Goal: Task Accomplishment & Management: Manage account settings

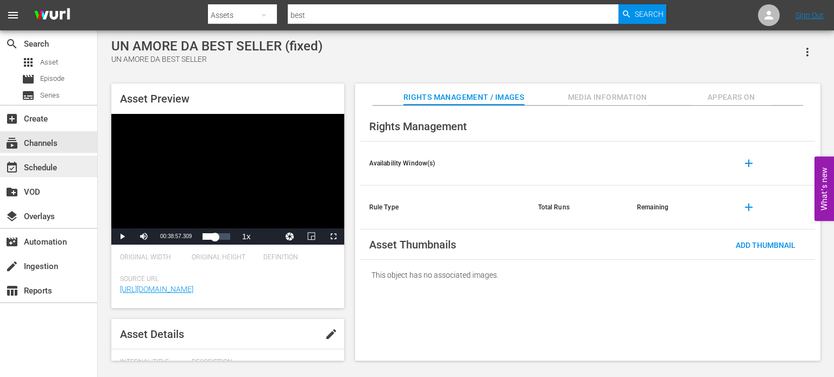
click at [37, 166] on div "event_available Schedule" at bounding box center [30, 166] width 61 height 10
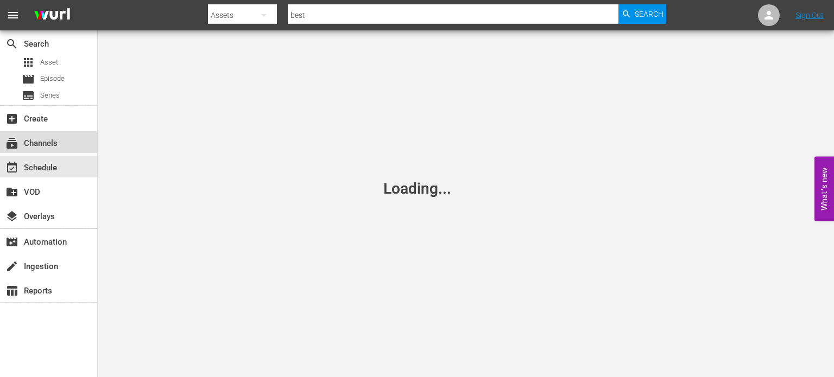
click at [54, 143] on div "subscriptions Channels" at bounding box center [30, 142] width 61 height 10
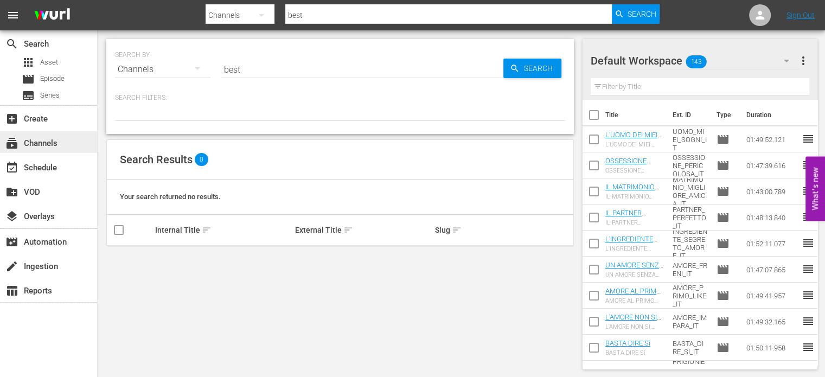
click at [59, 138] on div "subscriptions Channels" at bounding box center [30, 142] width 61 height 10
click at [50, 160] on div "event_available Schedule" at bounding box center [48, 167] width 97 height 22
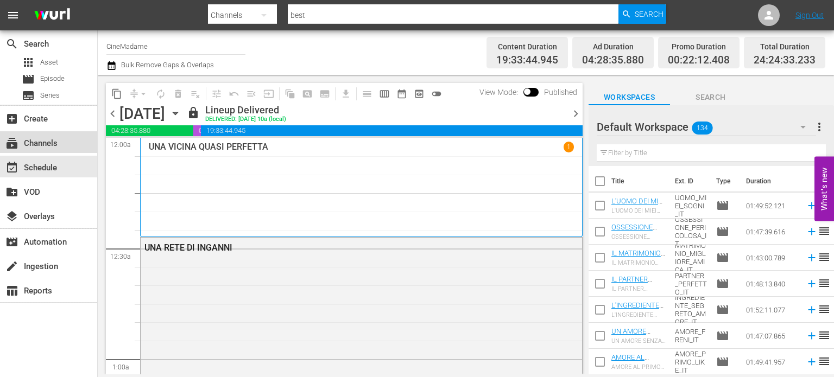
click at [55, 143] on div "subscriptions Channels" at bounding box center [30, 142] width 61 height 10
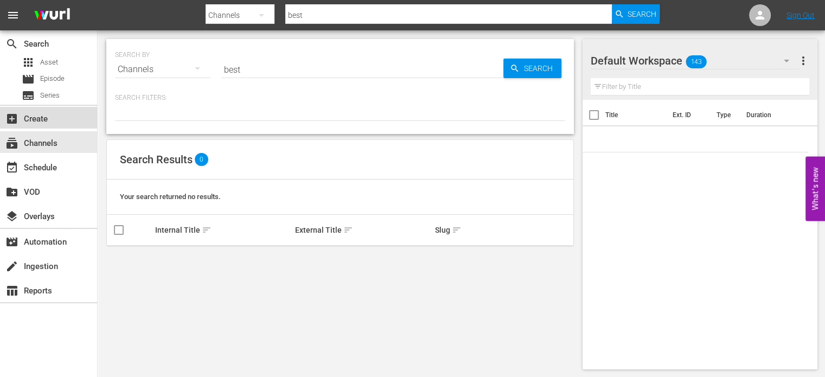
click at [52, 116] on div "add_box Create" at bounding box center [30, 117] width 61 height 10
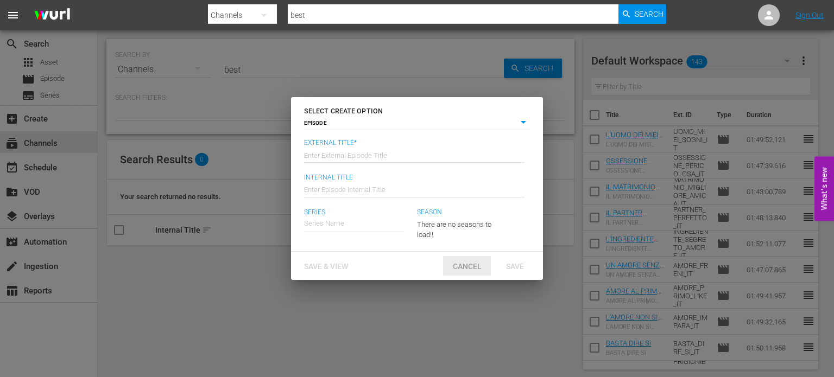
click at [473, 270] on span "Cancel" at bounding box center [467, 266] width 46 height 9
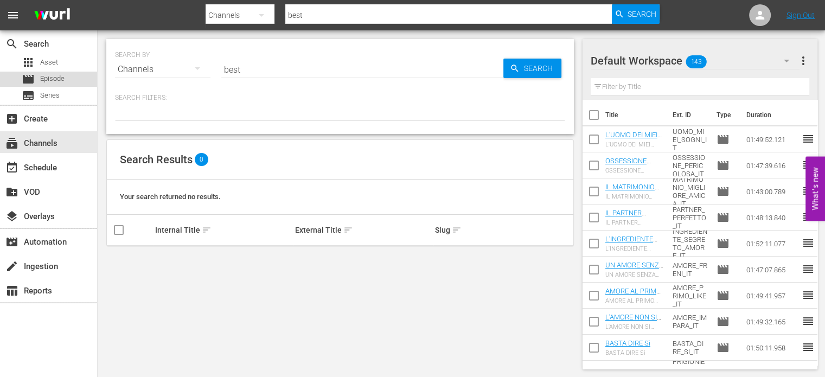
click at [59, 75] on span "Episode" at bounding box center [52, 78] width 24 height 11
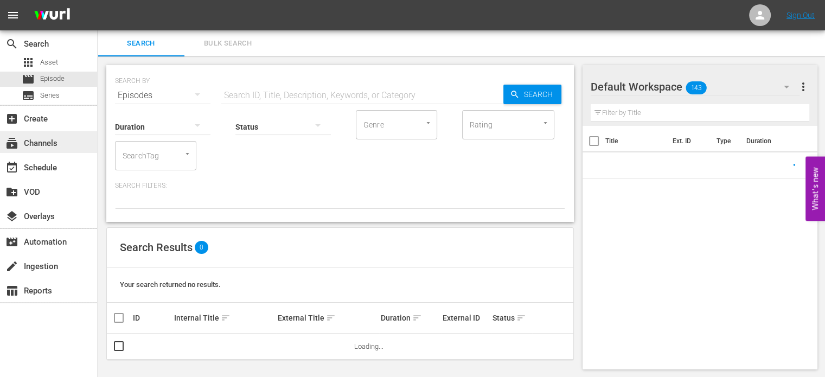
click at [44, 141] on div "subscriptions Channels" at bounding box center [30, 142] width 61 height 10
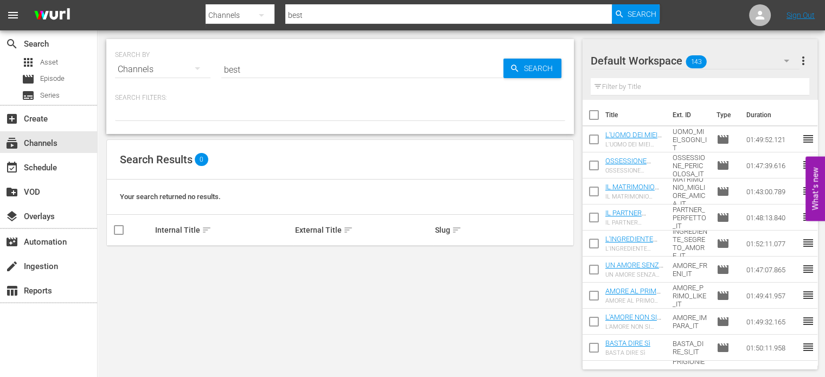
click at [247, 68] on input "best" at bounding box center [362, 69] width 282 height 26
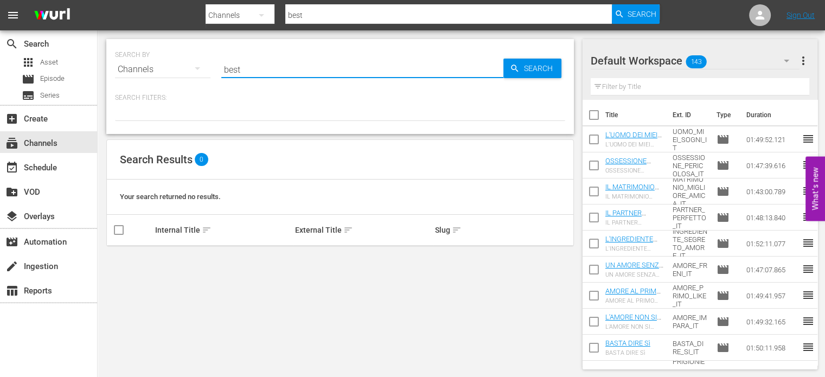
click at [247, 68] on input "best" at bounding box center [362, 69] width 282 height 26
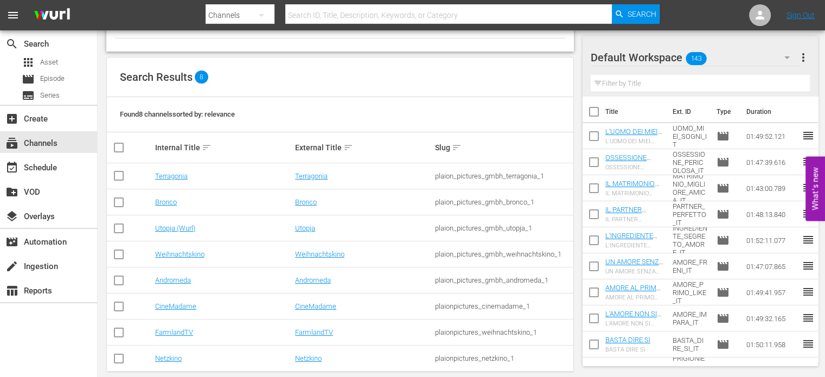
scroll to position [97, 0]
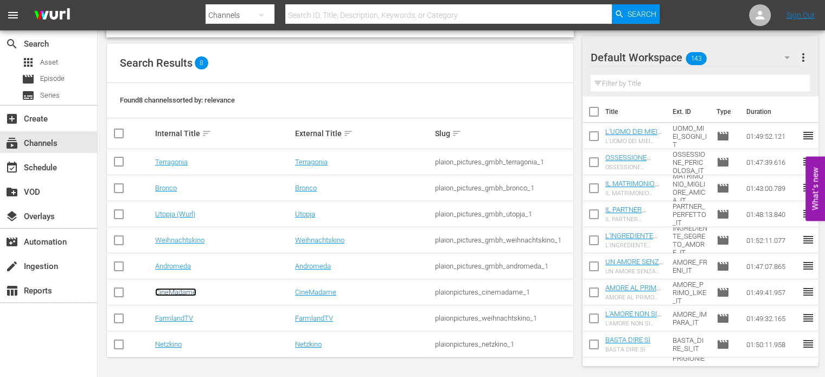
click at [174, 291] on link "CineMadame" at bounding box center [175, 292] width 41 height 8
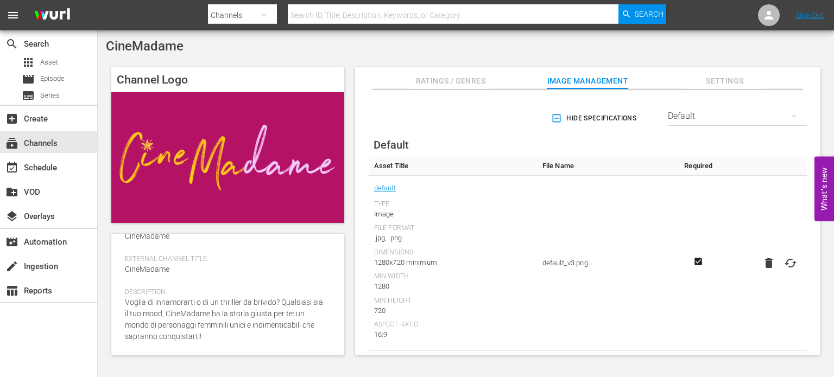
scroll to position [194, 0]
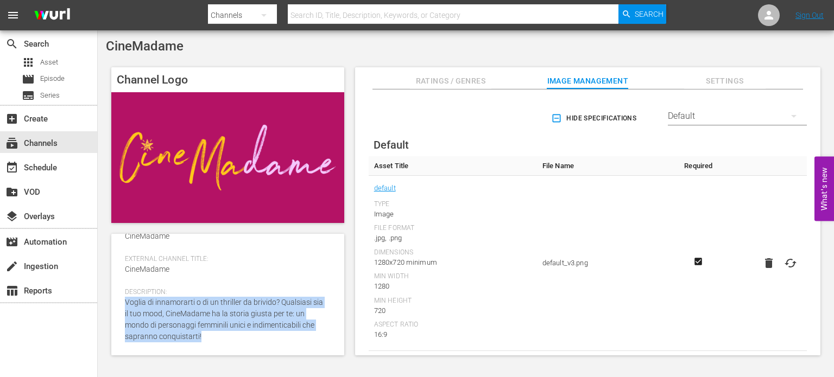
drag, startPoint x: 124, startPoint y: 300, endPoint x: 211, endPoint y: 338, distance: 94.5
click at [211, 338] on div "Description: Voglia di innamorarti o di un thriller da brivido? Qualsiasi sia i…" at bounding box center [228, 321] width 206 height 67
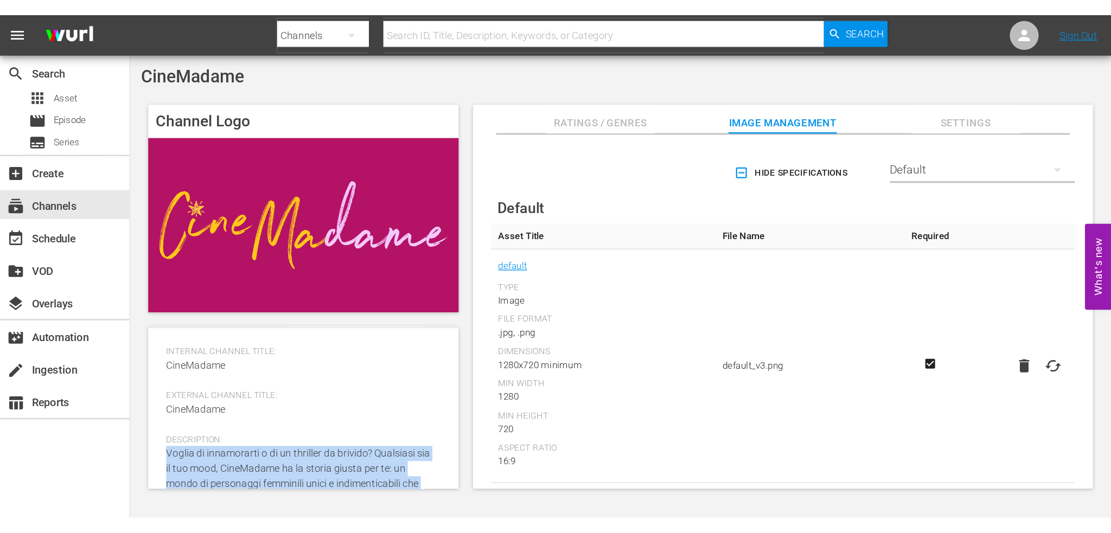
scroll to position [32, 0]
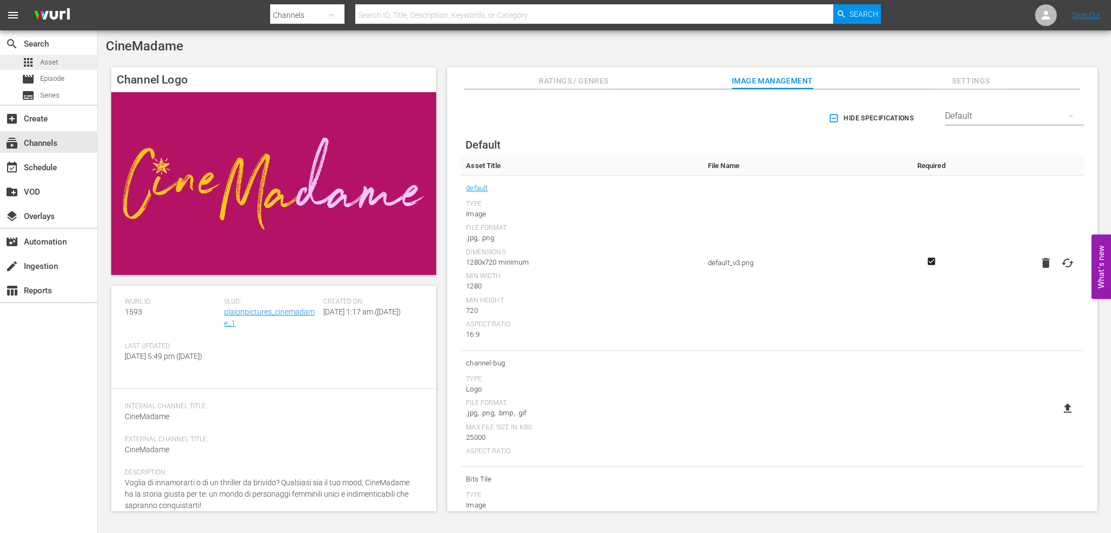
click at [40, 56] on div "apps Asset" at bounding box center [40, 62] width 36 height 15
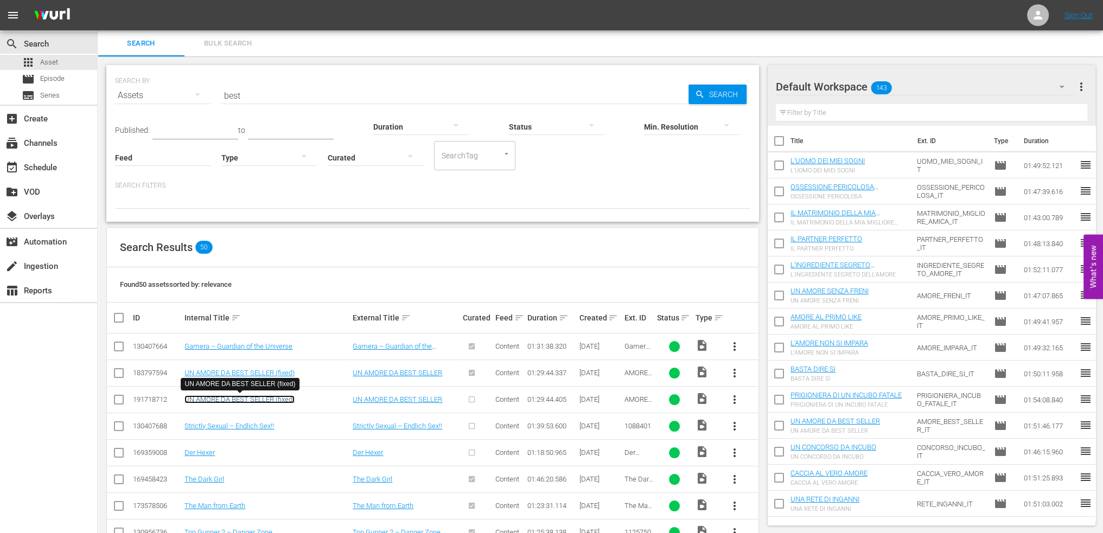
click at [239, 377] on link "UN AMORE DA BEST SELLER (fixed)" at bounding box center [240, 400] width 110 height 8
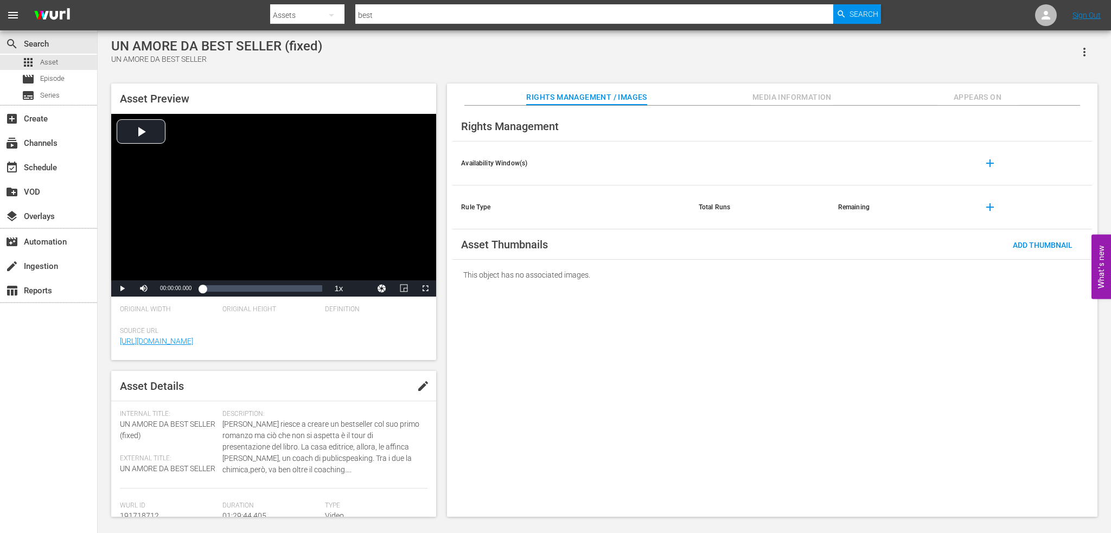
click at [421, 377] on span "edit" at bounding box center [423, 386] width 13 height 13
click at [400, 377] on span "Save" at bounding box center [408, 386] width 35 height 9
click at [833, 156] on button "add" at bounding box center [990, 163] width 26 height 26
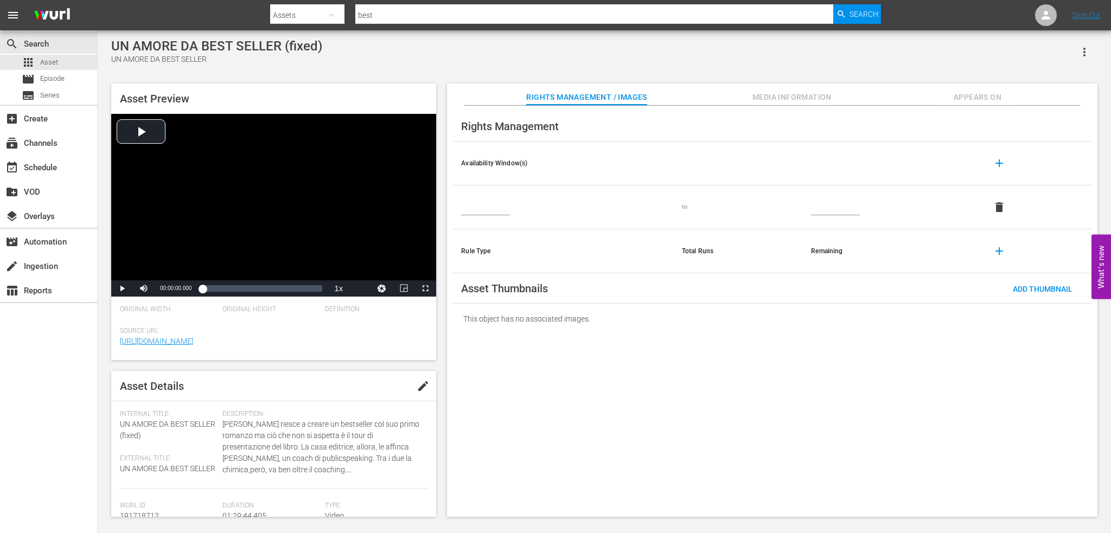
click at [493, 210] on input "text" at bounding box center [485, 207] width 49 height 16
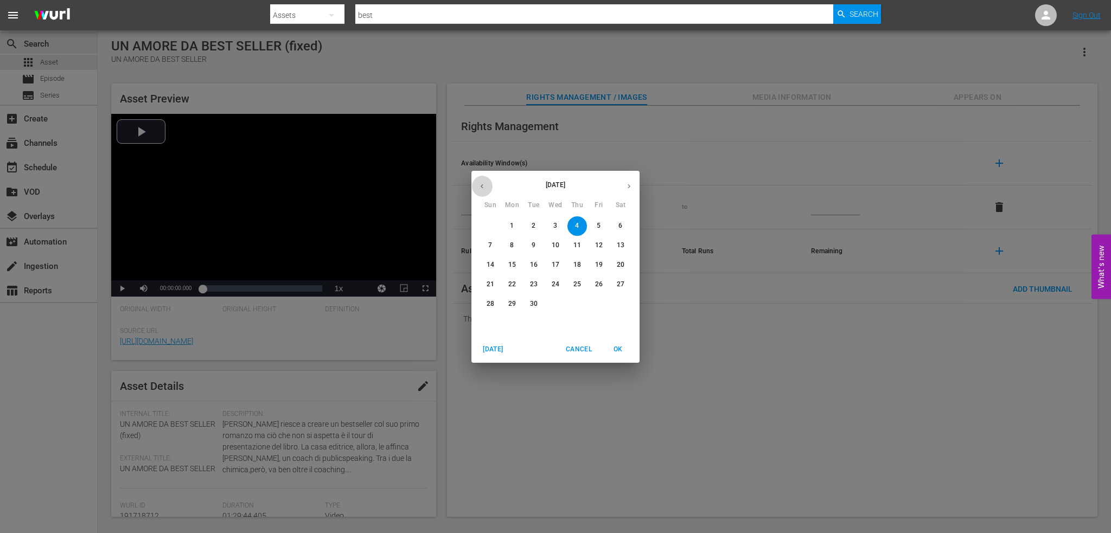
click at [487, 189] on button "button" at bounding box center [482, 186] width 21 height 21
click at [571, 224] on span "1" at bounding box center [578, 225] width 20 height 9
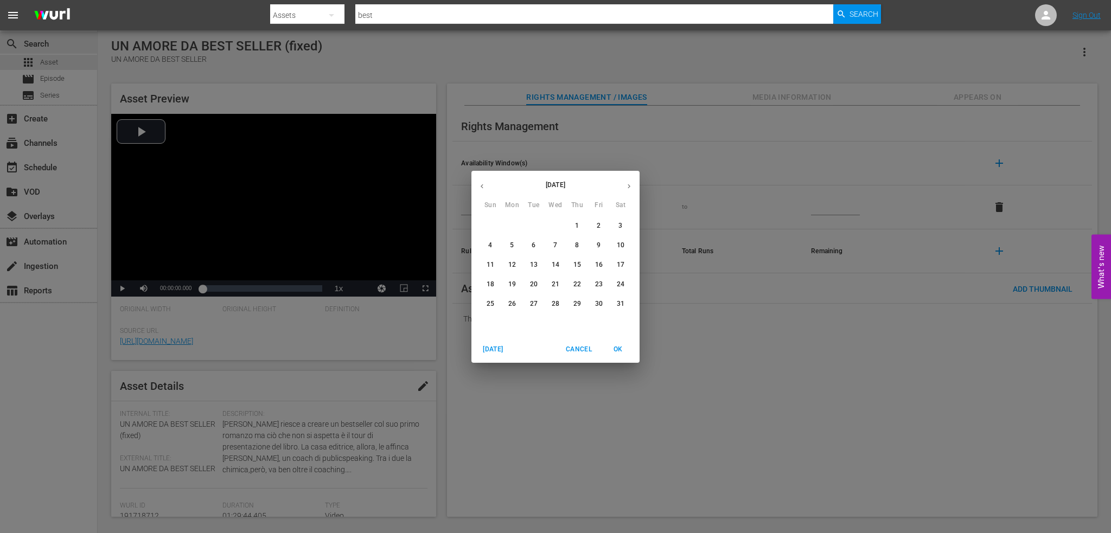
type input "[DATE]"
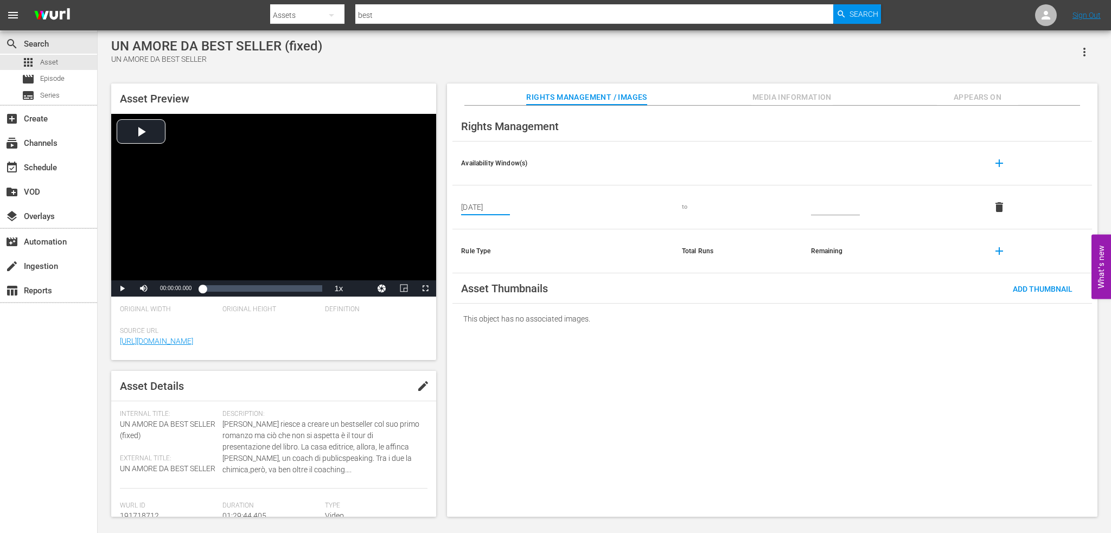
click at [833, 209] on input "text" at bounding box center [835, 207] width 49 height 16
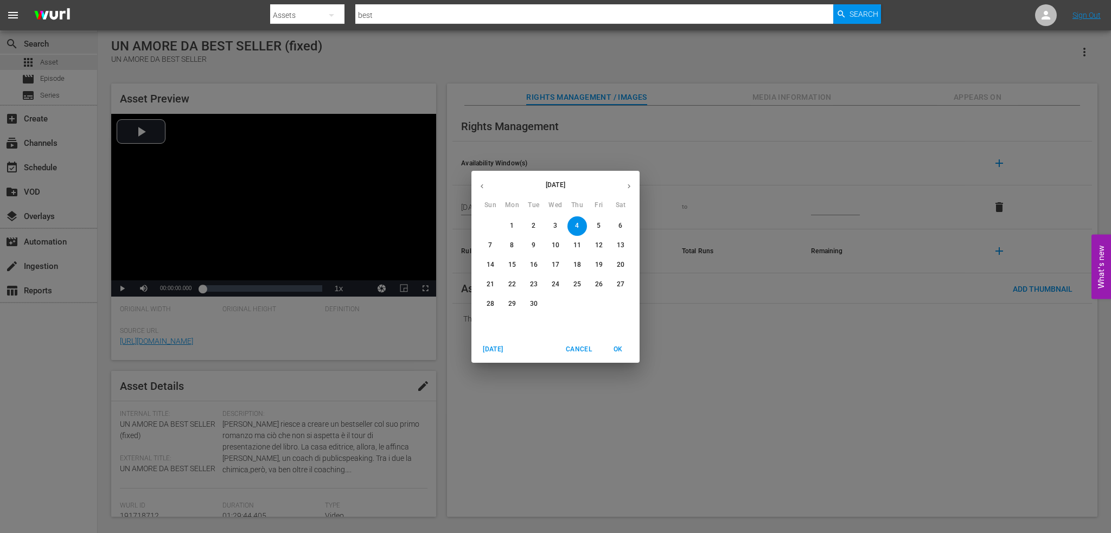
click at [632, 189] on icon "button" at bounding box center [629, 186] width 8 height 8
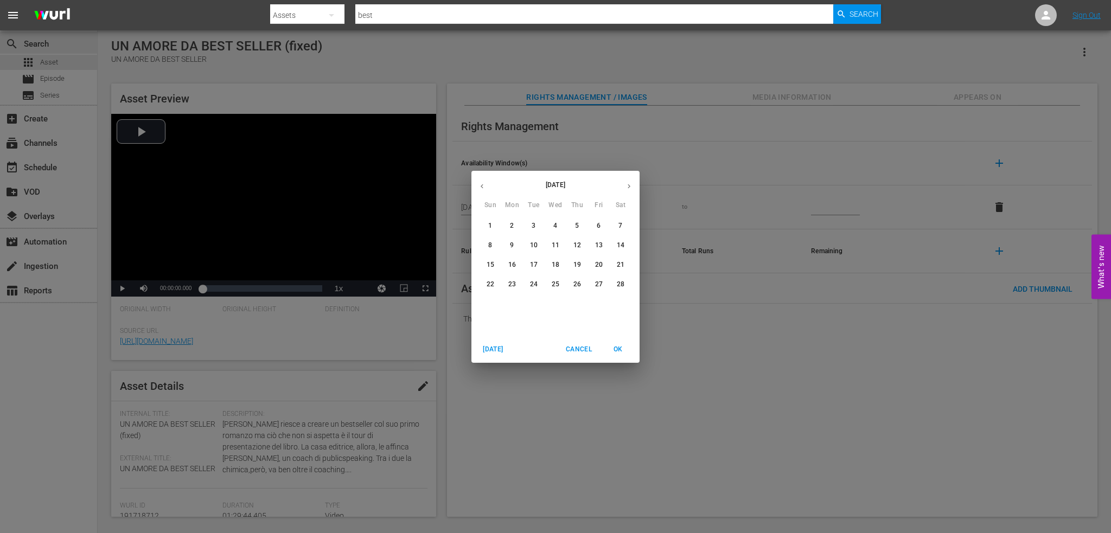
click at [632, 189] on icon "button" at bounding box center [629, 186] width 8 height 8
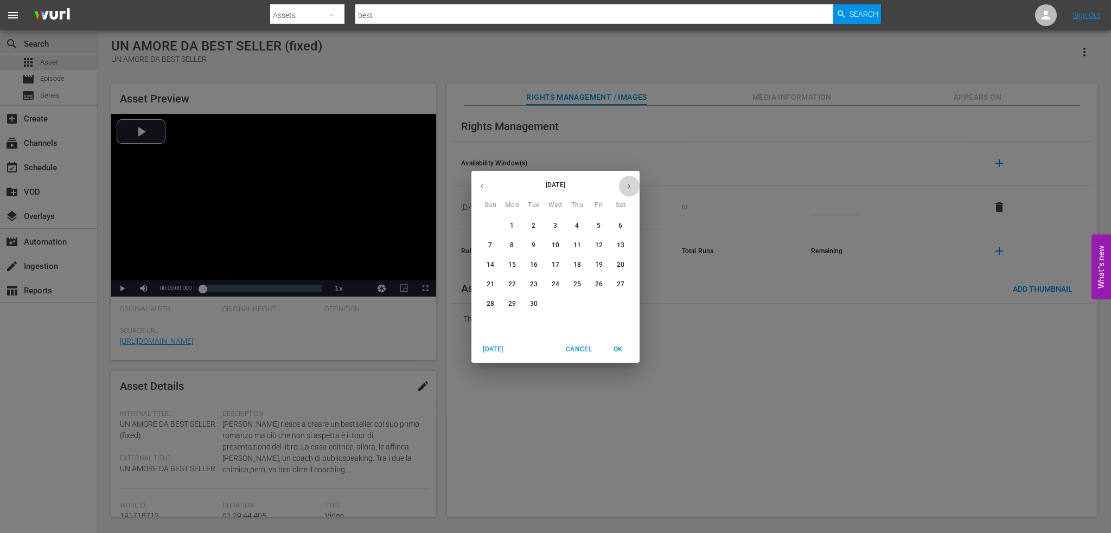
click at [632, 189] on icon "button" at bounding box center [629, 186] width 8 height 8
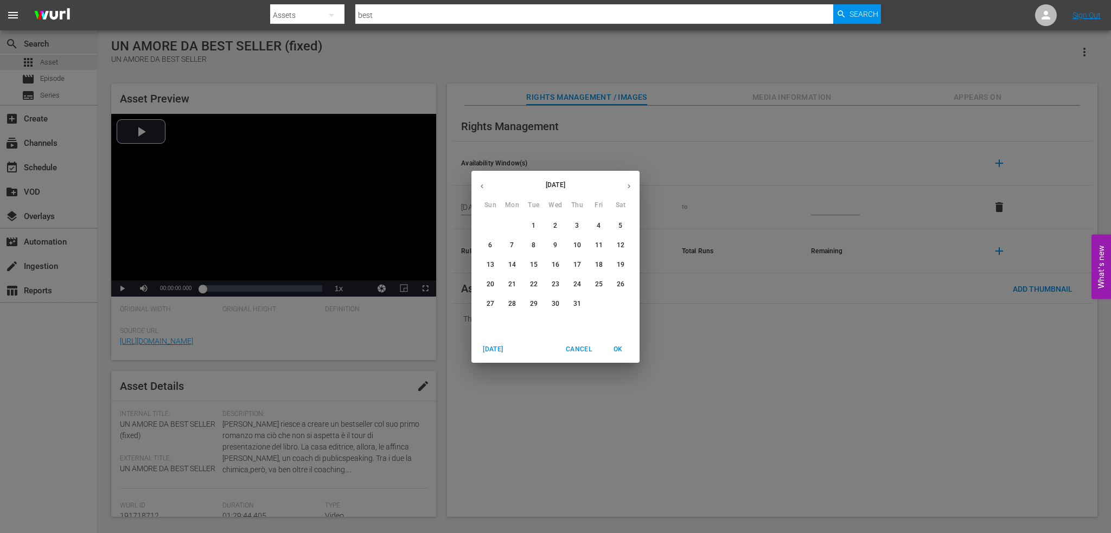
click at [632, 189] on icon "button" at bounding box center [629, 186] width 8 height 8
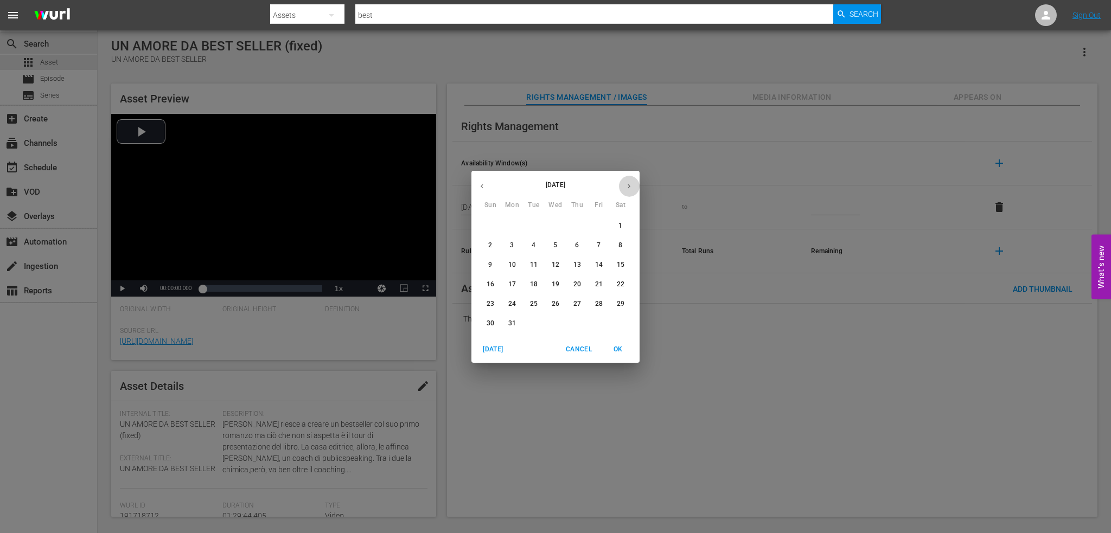
click at [632, 189] on icon "button" at bounding box center [629, 186] width 8 height 8
click at [481, 192] on button "button" at bounding box center [482, 186] width 21 height 21
click at [591, 295] on div "30" at bounding box center [599, 305] width 22 height 20
type input "[DATE]"
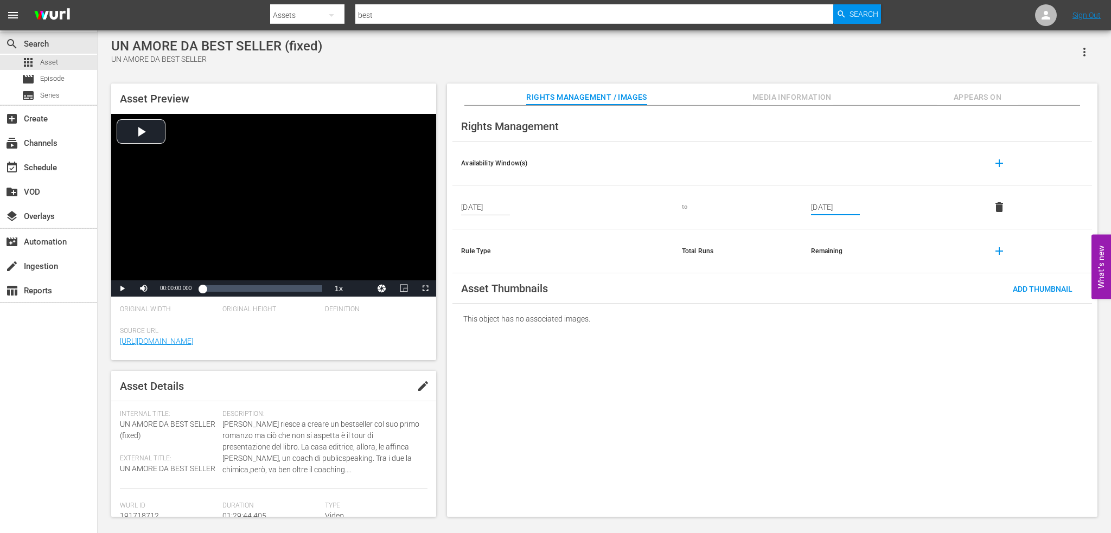
click at [593, 303] on div "Asset Thumbnails Add Thumbnail" at bounding box center [773, 289] width 640 height 30
click at [830, 213] on input "[DATE]" at bounding box center [835, 207] width 49 height 16
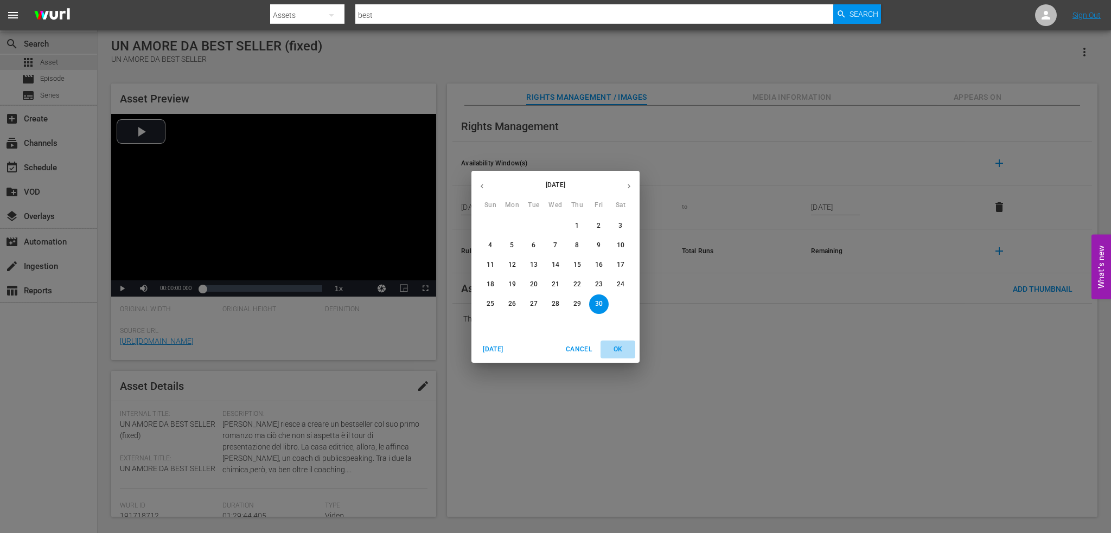
click at [616, 344] on span "OK" at bounding box center [618, 349] width 26 height 11
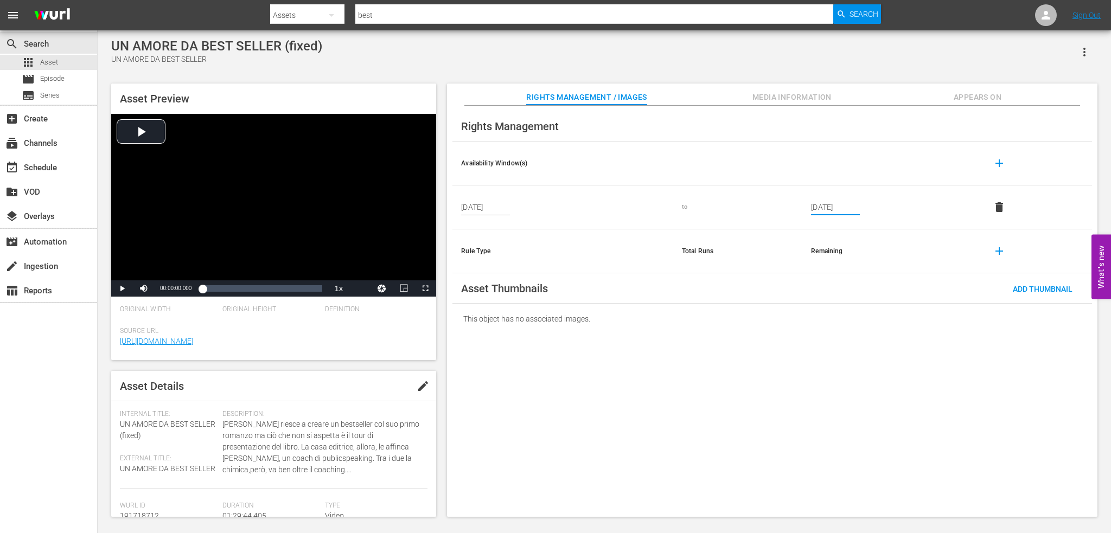
click at [760, 377] on div "Rights Management Availability Window(s) add [DATE] to [DATE] delete Rule Type …" at bounding box center [772, 312] width 651 height 412
click at [833, 294] on span "Add Thumbnail" at bounding box center [1042, 289] width 77 height 9
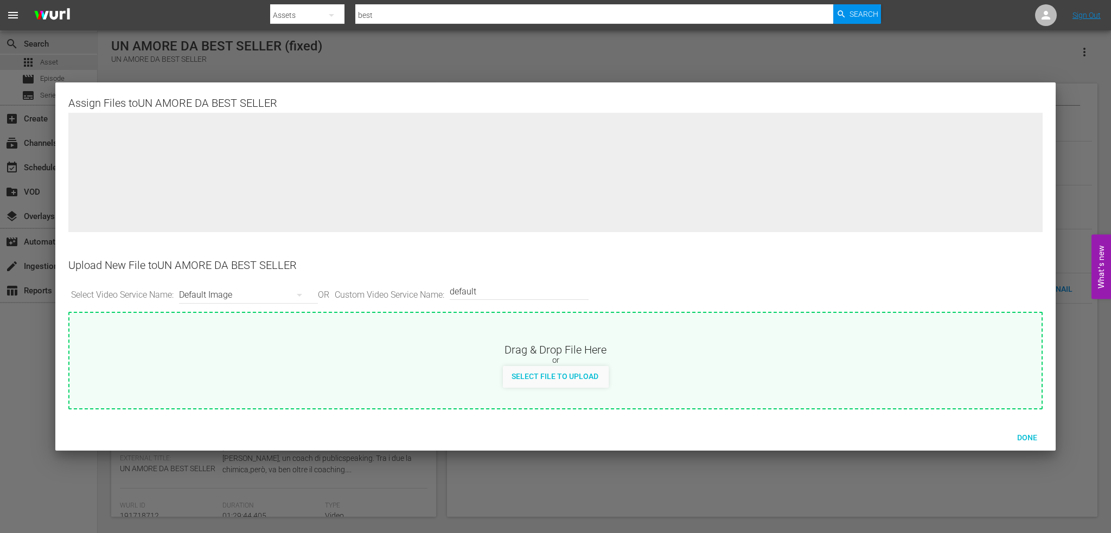
click at [251, 300] on div "Default Image" at bounding box center [245, 295] width 133 height 30
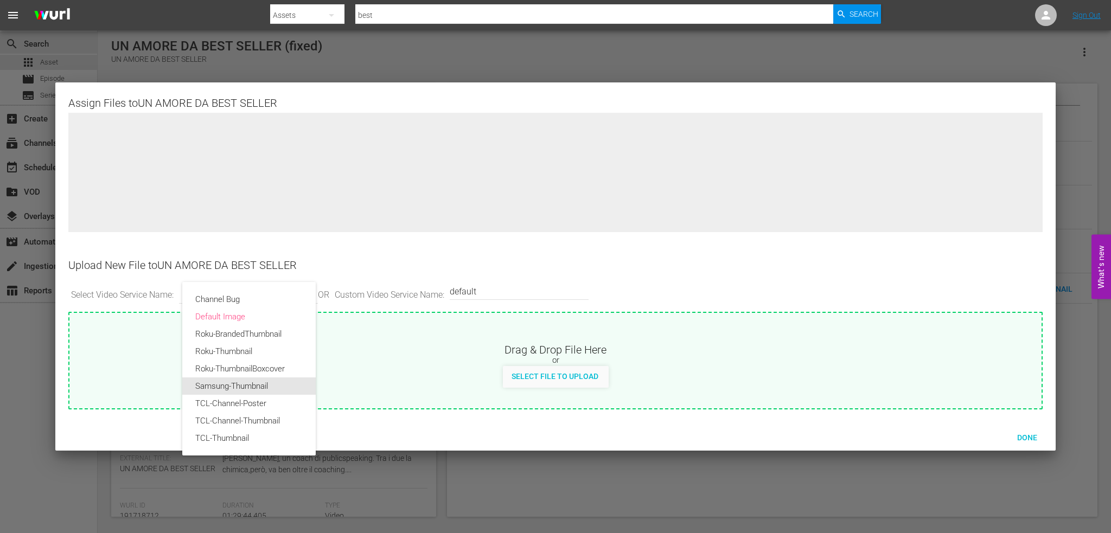
click at [259, 377] on div "Samsung-Thumbnail" at bounding box center [248, 386] width 107 height 17
type input "Samsung-Thumbnail"
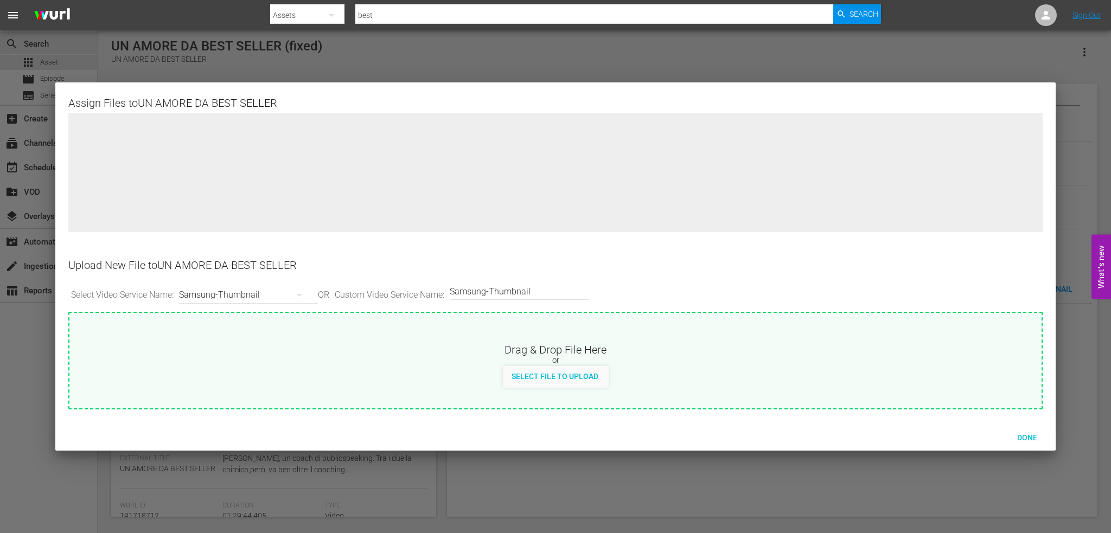
click at [595, 377] on div "Select File to Upload" at bounding box center [555, 376] width 104 height 20
type input "C:\fakepath\unamoredabestseller (1).png"
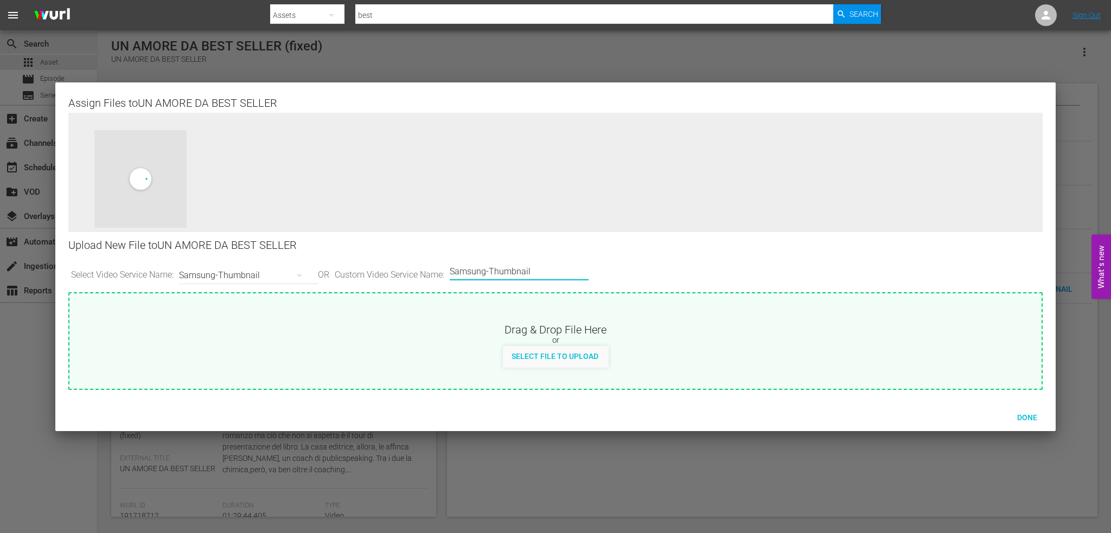
drag, startPoint x: 543, startPoint y: 270, endPoint x: 453, endPoint y: 282, distance: 90.3
click at [453, 282] on div "Select Video Service Name: Samsung-Thumbnail OR Custom Video Service Name: Cust…" at bounding box center [555, 276] width 974 height 34
type input "P"
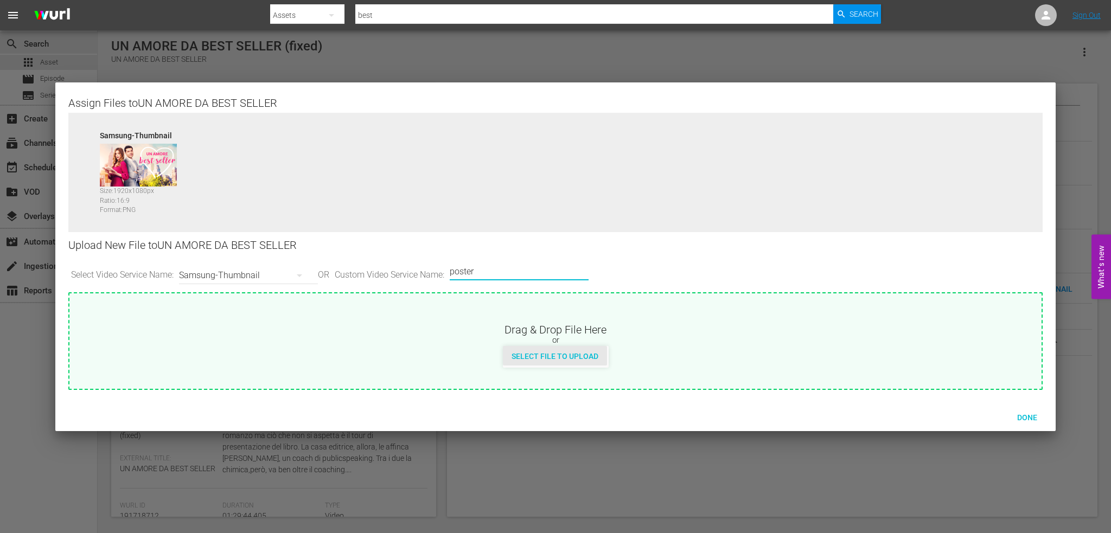
type input "poster"
click at [545, 361] on div "Select File to Upload" at bounding box center [555, 356] width 104 height 20
type input "C:\fakepath\1200x1600_unamoredabestseller (1).png"
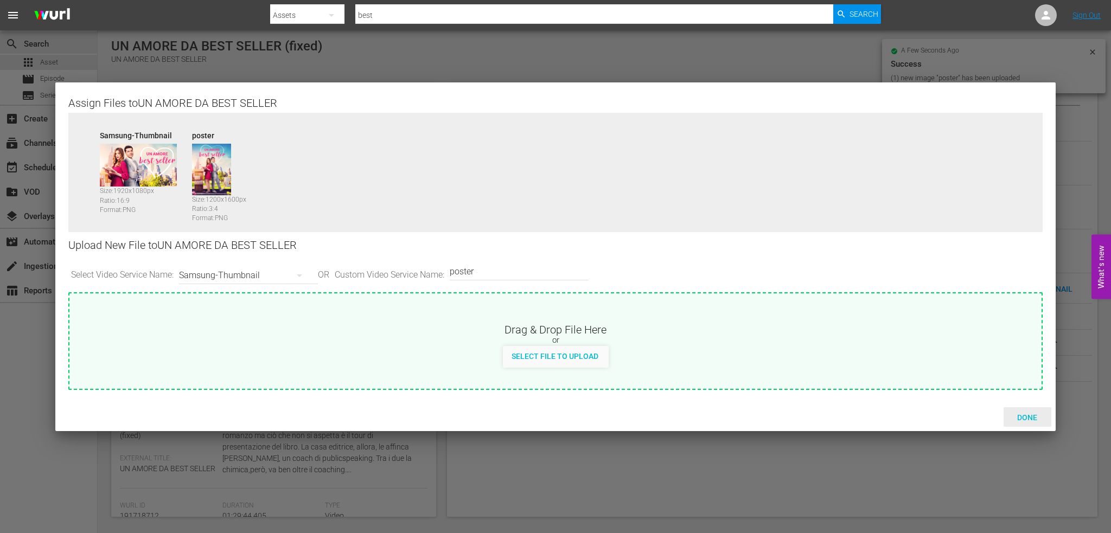
click at [833, 377] on span "Done" at bounding box center [1027, 418] width 37 height 9
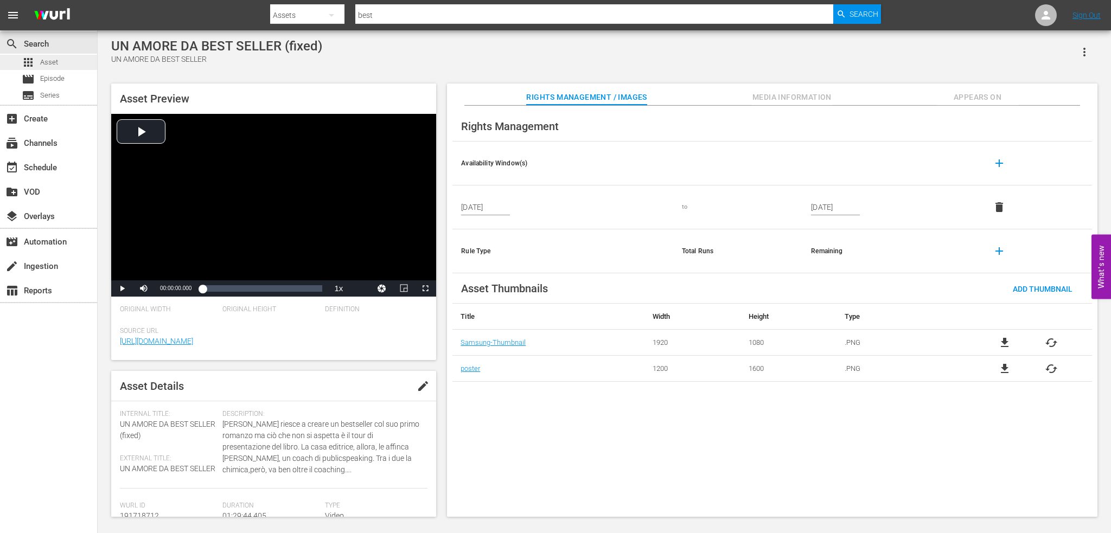
click at [60, 59] on div "apps Asset" at bounding box center [48, 62] width 97 height 15
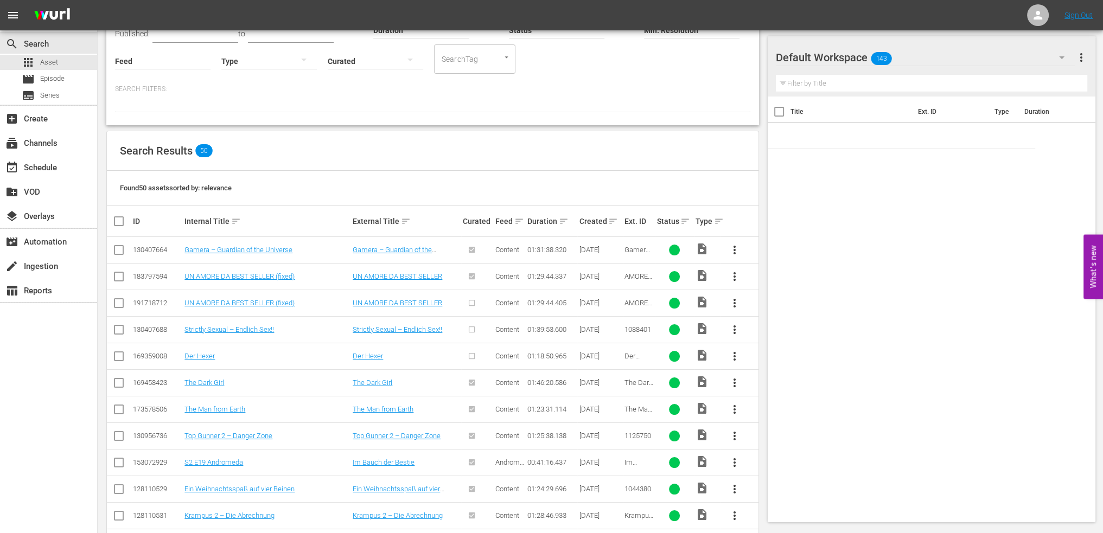
scroll to position [163, 0]
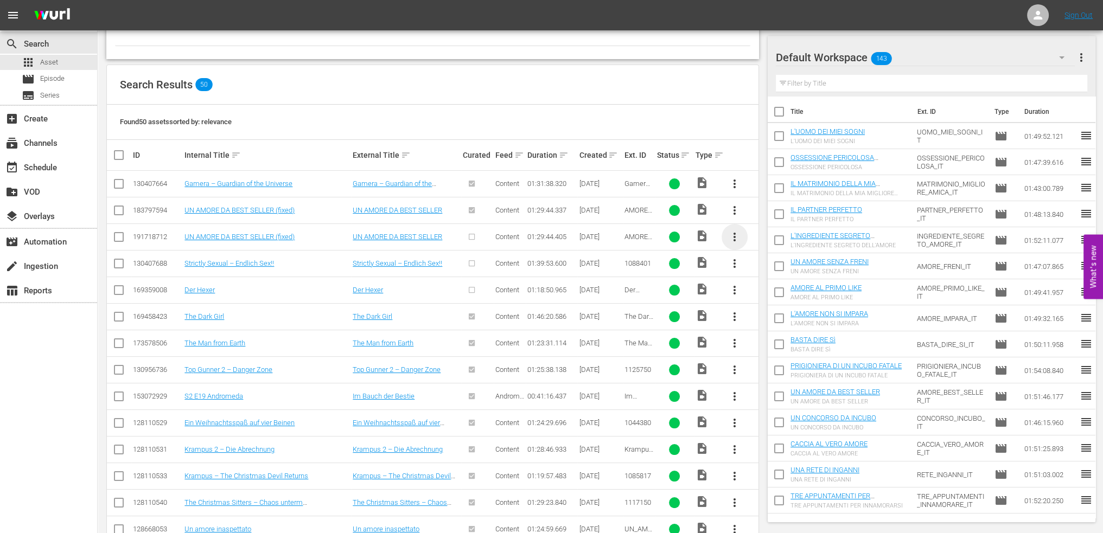
click at [736, 232] on span "more_vert" at bounding box center [734, 237] width 13 height 13
click at [764, 322] on div "Episode" at bounding box center [793, 319] width 74 height 26
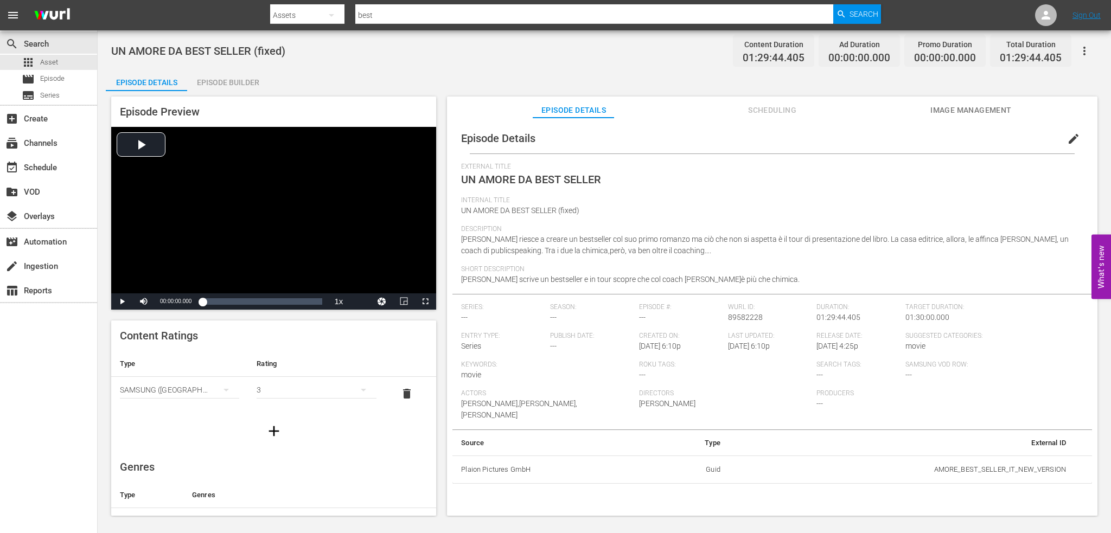
click at [833, 135] on span "edit" at bounding box center [1073, 138] width 13 height 13
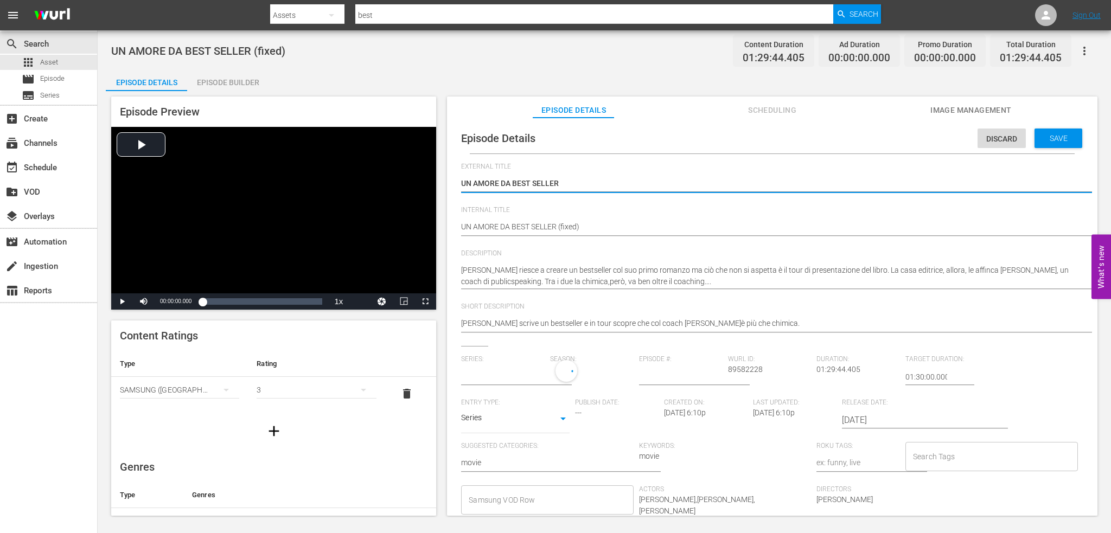
type input "No Series"
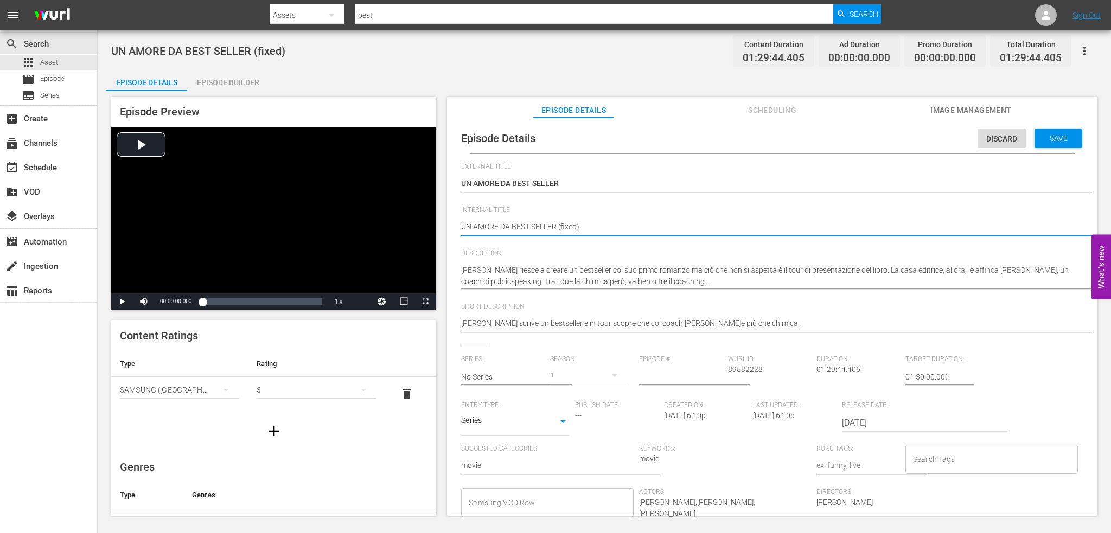
drag, startPoint x: 584, startPoint y: 227, endPoint x: 560, endPoint y: 228, distance: 23.9
click at [560, 228] on textarea "UN AMORE DA BEST SELLER (fixed)" at bounding box center [769, 227] width 617 height 13
type textarea "UN AMORE DA BEST SELLER -"
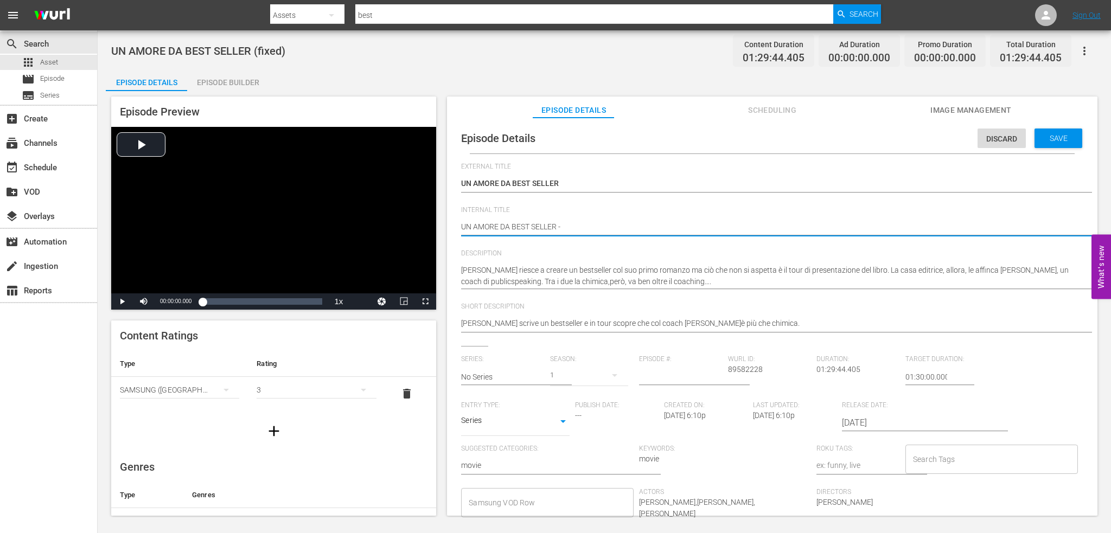
type textarea "UN AMORE DA BEST SELLER -"
type textarea "UN AMORE DA BEST SELLER - I"
type textarea "UN AMORE DA BEST SELLER - IS"
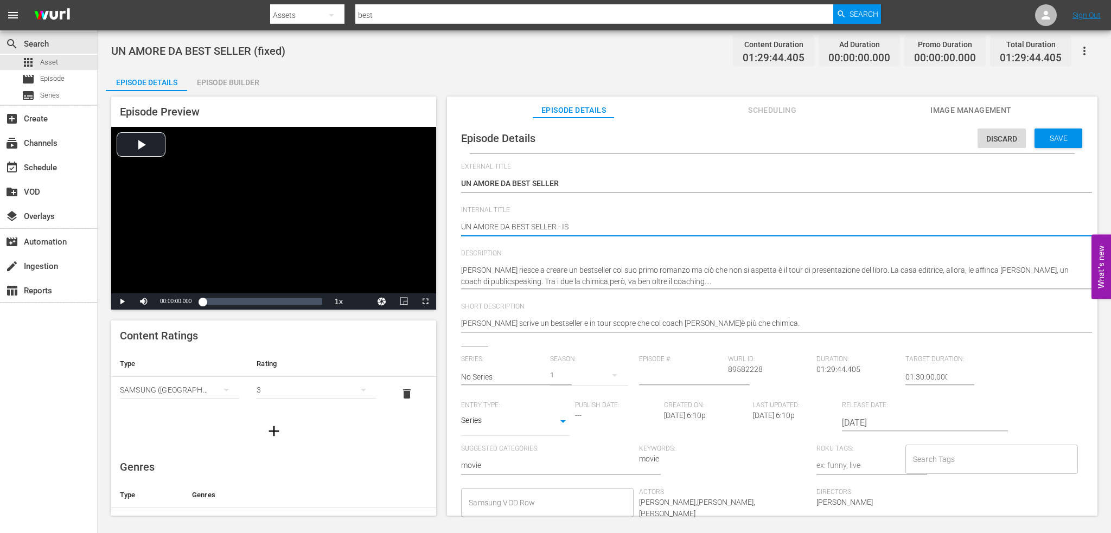
type textarea "UN AMORE DA BEST SELLER - ISA"
type textarea "UN AMORE DA BEST SELLER - IS"
type textarea "UN AMORE DA BEST SELLER - I"
type textarea "UN AMORE DA BEST SELLER -"
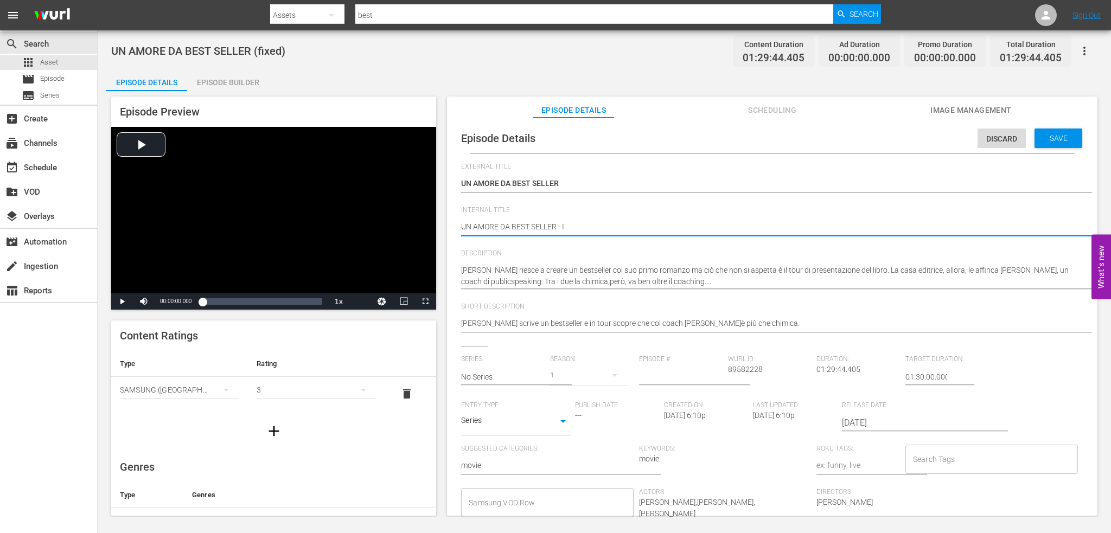
type textarea "UN AMORE DA BEST SELLER -"
type textarea "UN AMORE DA BEST SELLER - U"
type textarea "UN AMORE DA BEST SELLER - US"
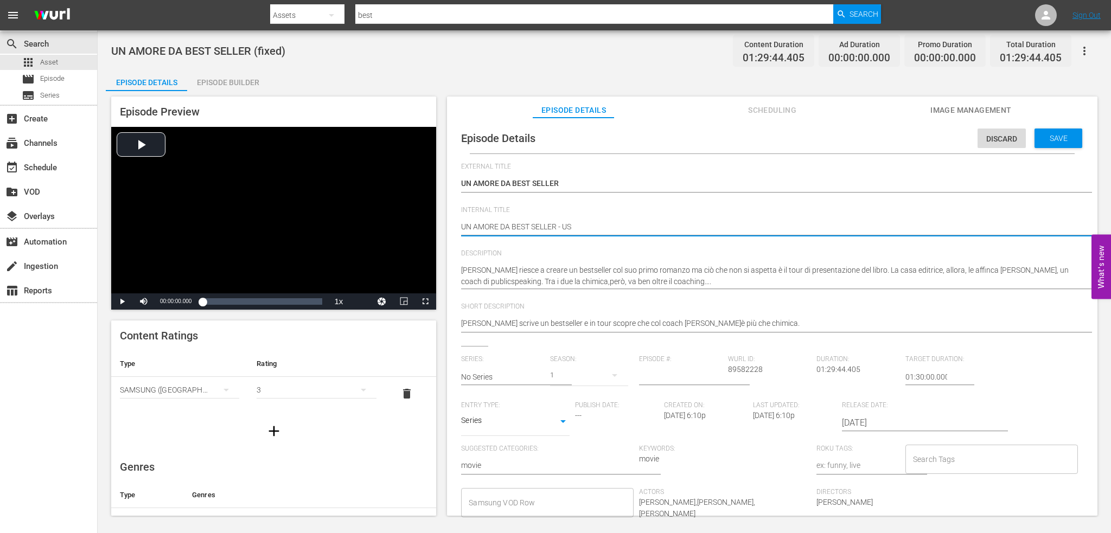
type textarea "UN AMORE DA BEST SELLER - [GEOGRAPHIC_DATA]"
type textarea "UN AMORE DA BEST SELLER - [GEOGRAPHIC_DATA] Q"
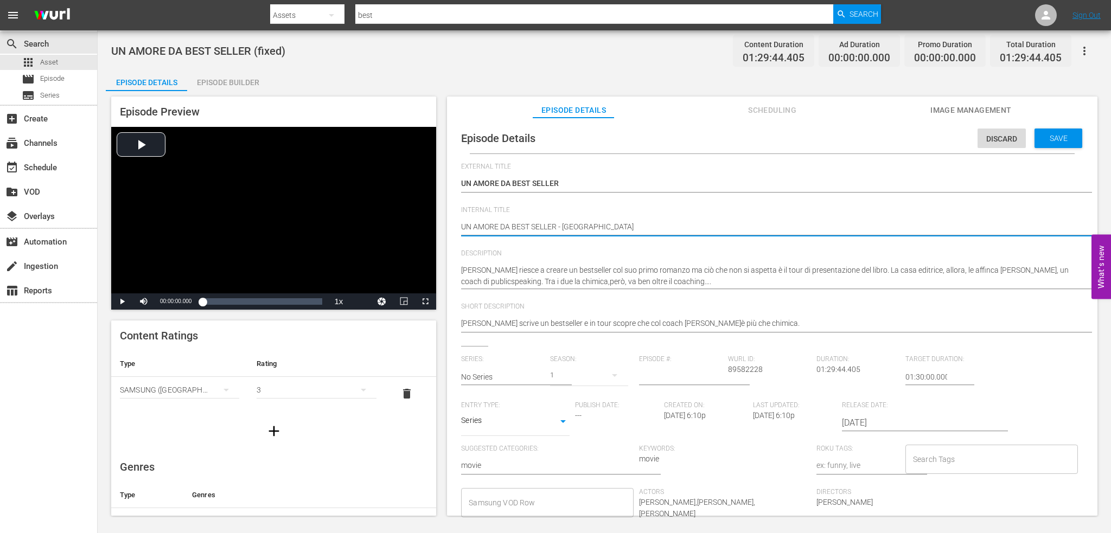
type textarea "UN AMORE DA BEST SELLER - [GEOGRAPHIC_DATA] Q"
type textarea "UN AMORE DA BEST SELLER - [GEOGRAPHIC_DATA] QU"
type textarea "UN AMORE DA BEST SELLER - [GEOGRAPHIC_DATA] QUE"
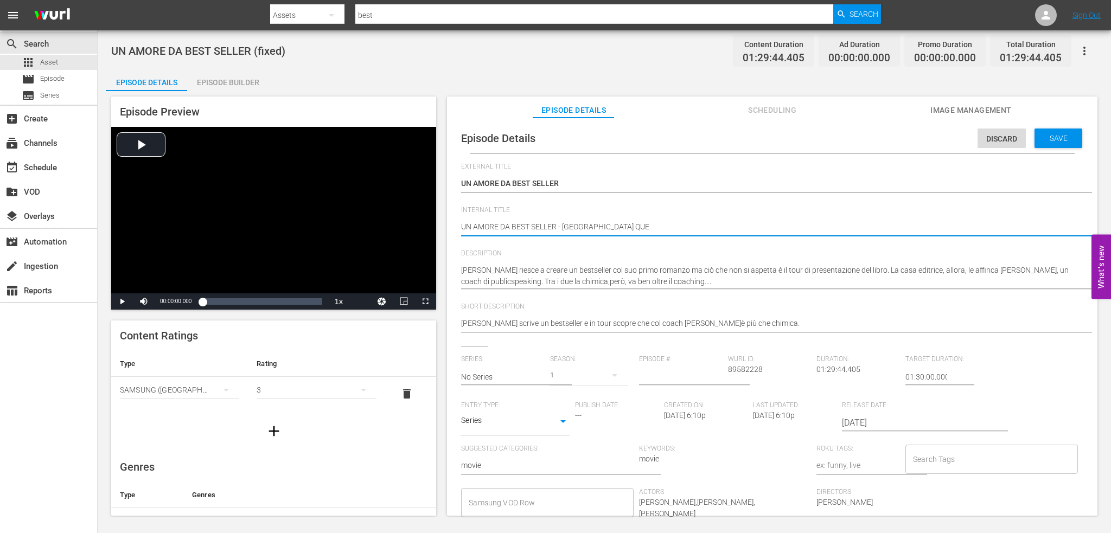
type textarea "UN AMORE DA BEST SELLER - USA QUES"
type textarea "UN AMORE DA BEST SELLER - USA QUEST"
type textarea "UN AMORE DA BEST SELLER - USA QUESTO"
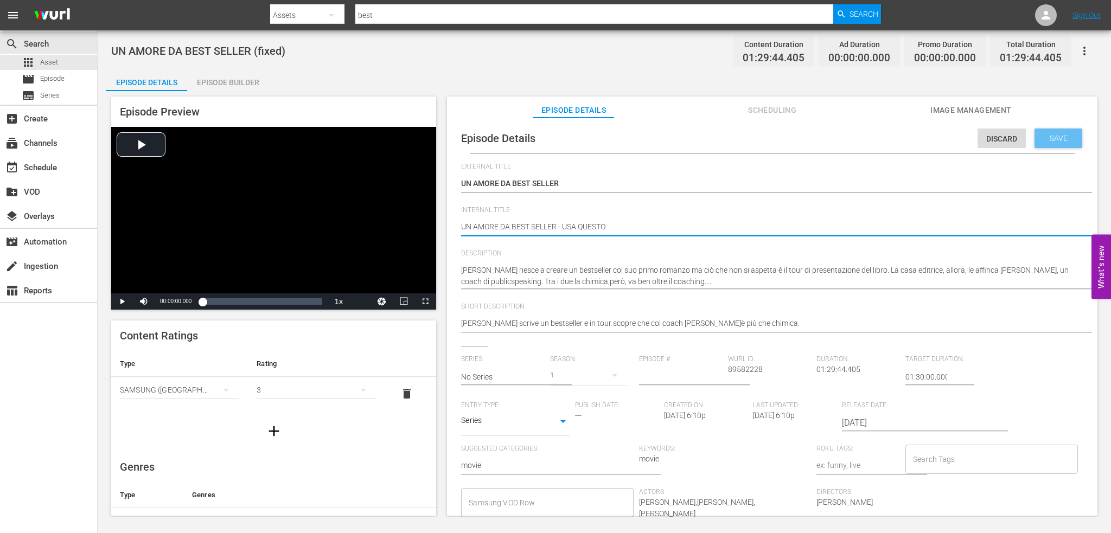
type textarea "UN AMORE DA BEST SELLER - USA QUESTO"
click at [833, 136] on span "Save" at bounding box center [1058, 138] width 35 height 9
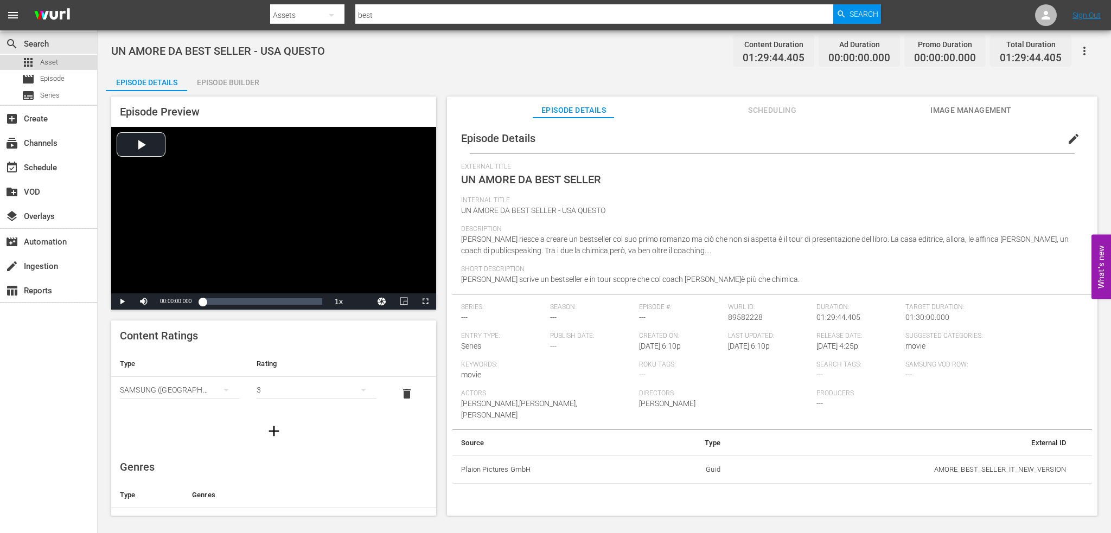
click at [63, 60] on div "apps Asset" at bounding box center [48, 62] width 97 height 15
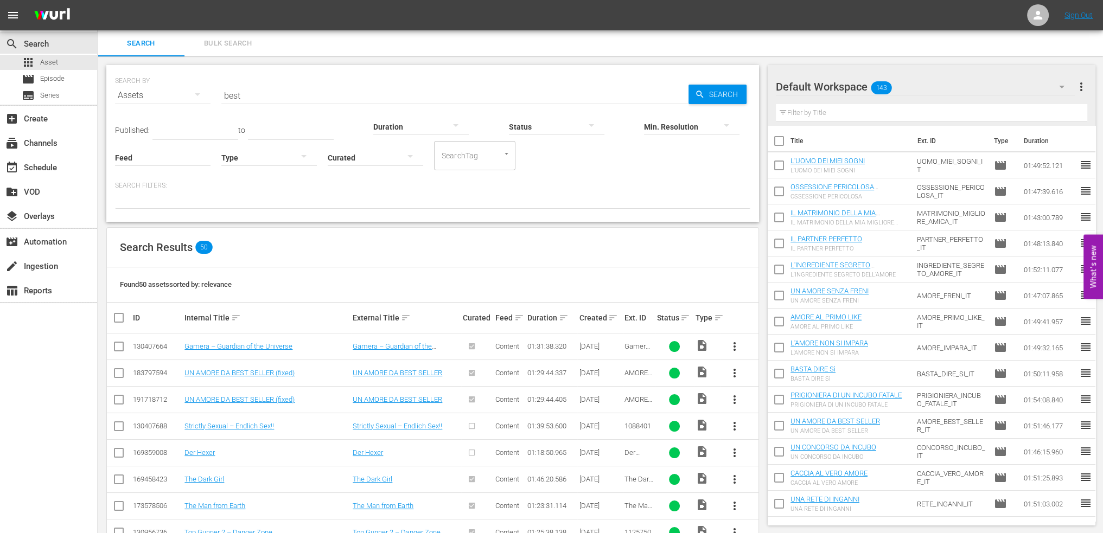
click at [291, 99] on input "best" at bounding box center [454, 95] width 467 height 26
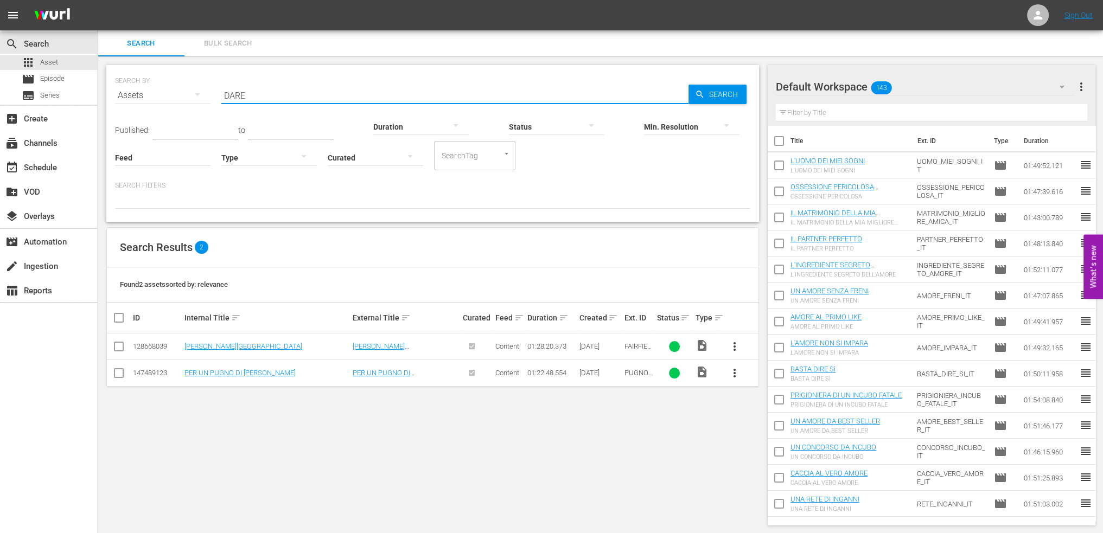
click at [63, 70] on div "apps Asset movie Episode subtitles Series" at bounding box center [48, 79] width 97 height 48
click at [68, 65] on div "apps Asset" at bounding box center [48, 62] width 97 height 15
click at [230, 98] on input "DARE" at bounding box center [454, 95] width 467 height 26
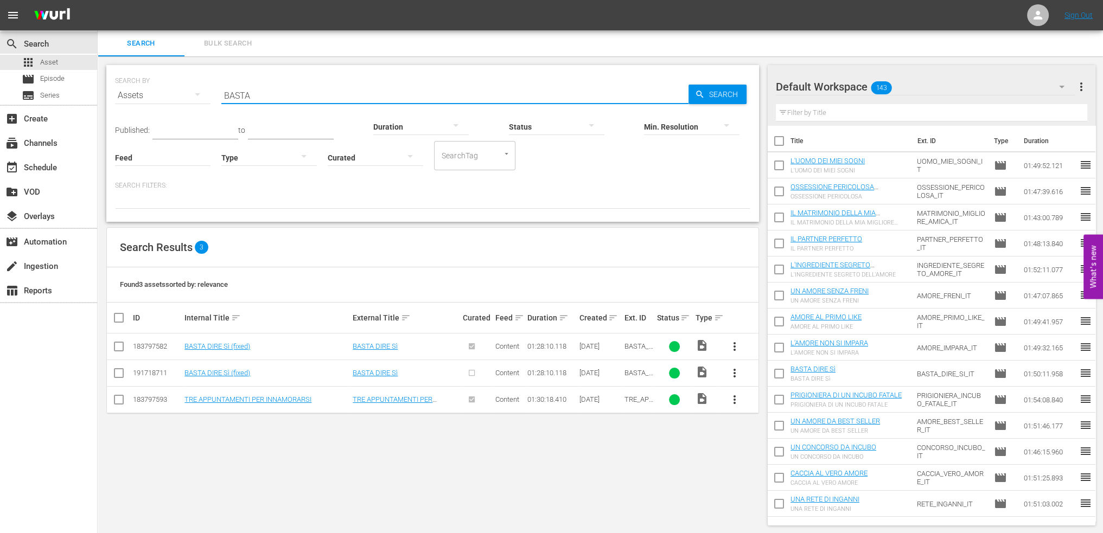
type input "BASTA"
click at [210, 371] on link "BASTA DIRE Sì (fixed)" at bounding box center [218, 373] width 66 height 8
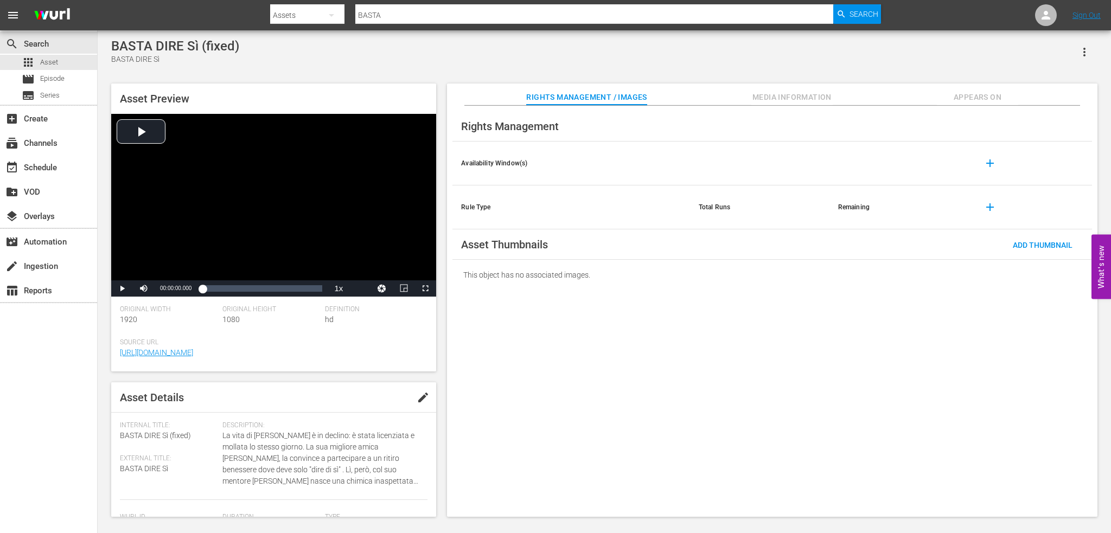
click at [833, 163] on span "add" at bounding box center [990, 163] width 13 height 13
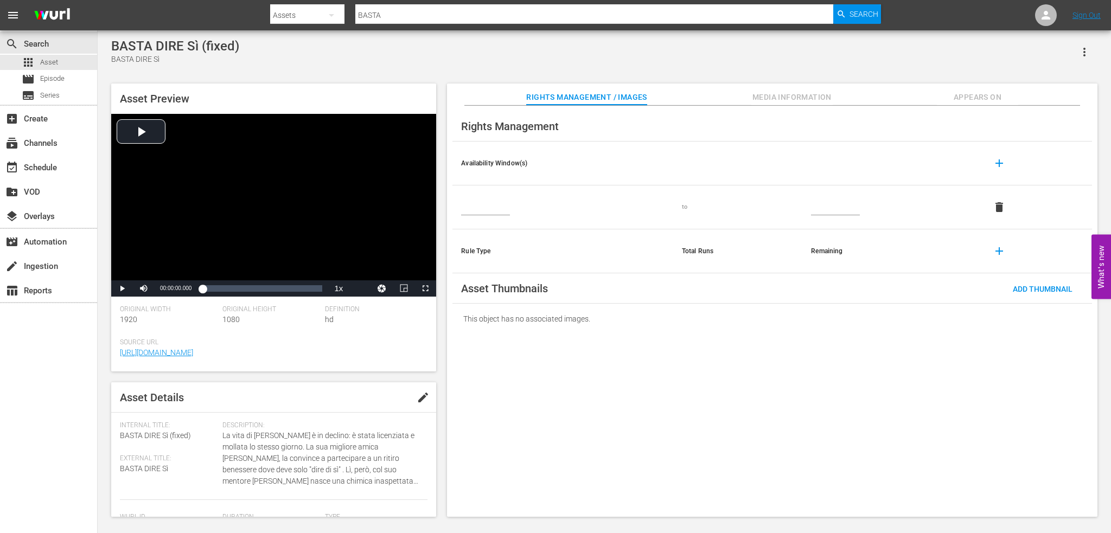
click at [506, 217] on td at bounding box center [563, 208] width 220 height 44
click at [506, 214] on input "text" at bounding box center [485, 207] width 49 height 16
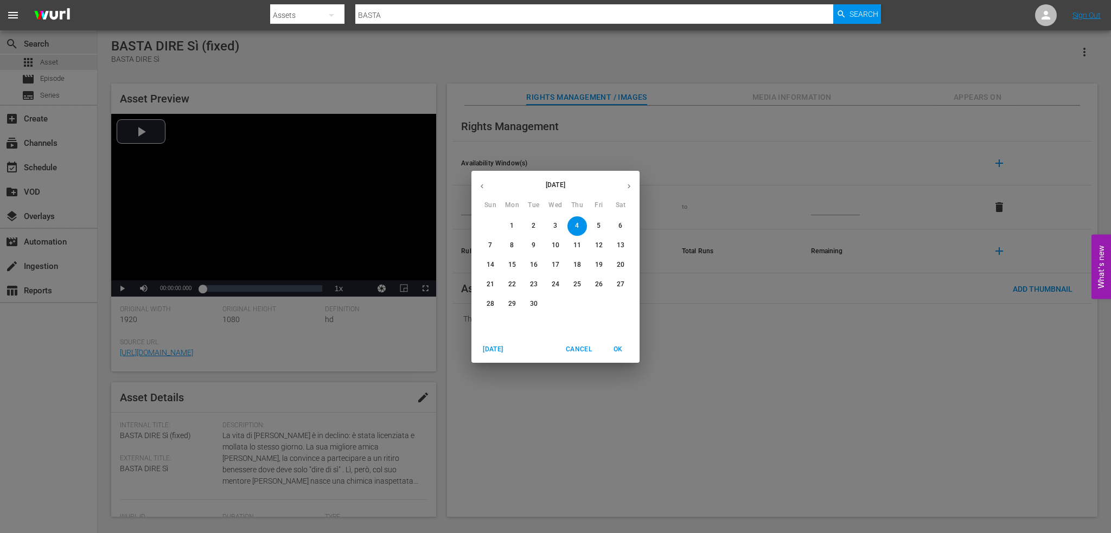
click at [485, 186] on icon "button" at bounding box center [482, 186] width 8 height 8
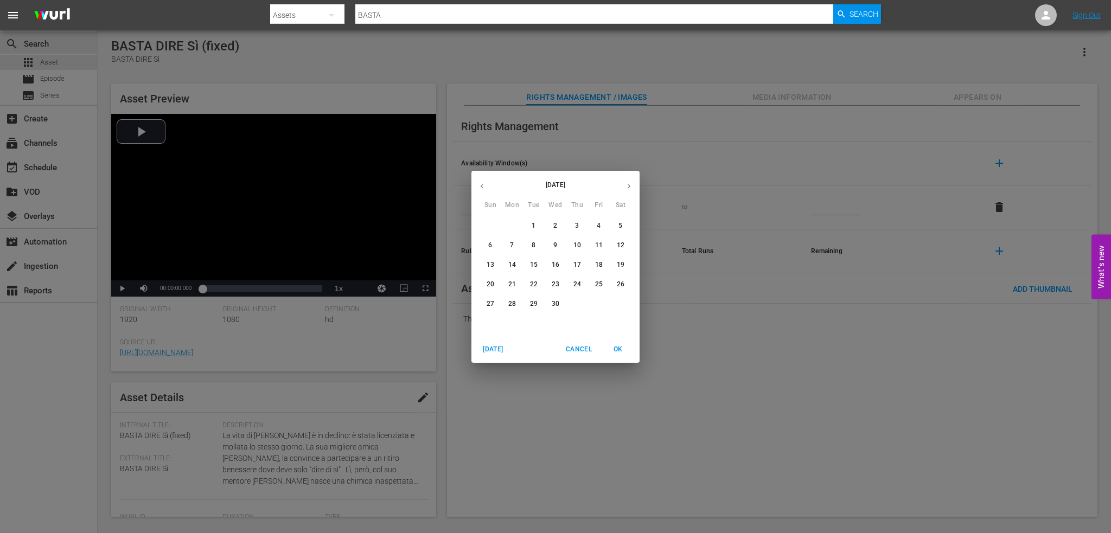
click at [485, 186] on icon "button" at bounding box center [482, 186] width 8 height 8
click at [632, 181] on button "button" at bounding box center [629, 186] width 21 height 21
click at [576, 218] on button "1" at bounding box center [578, 227] width 20 height 20
type input "[DATE]"
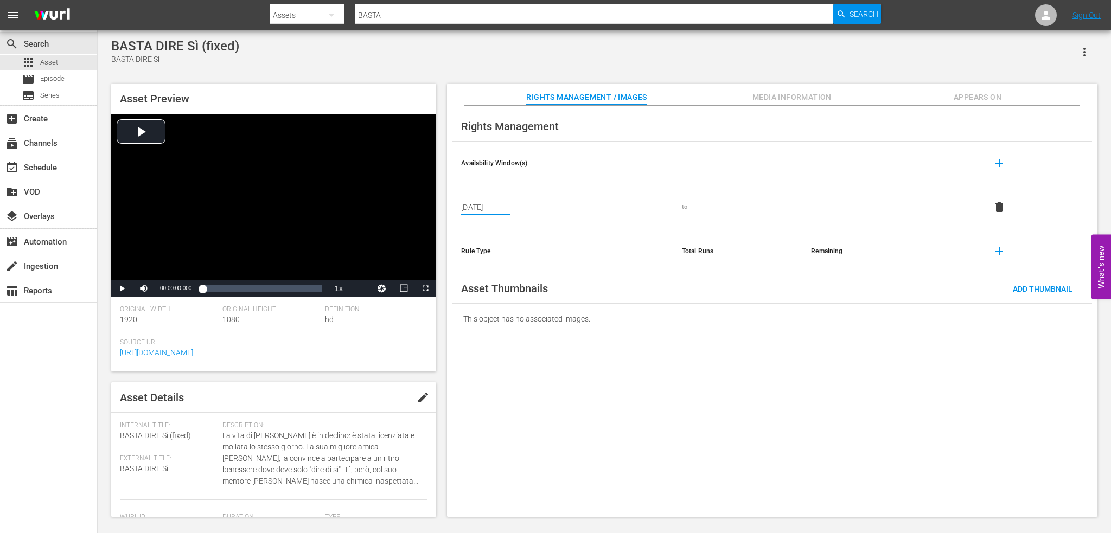
click at [833, 208] on input "text" at bounding box center [835, 207] width 49 height 16
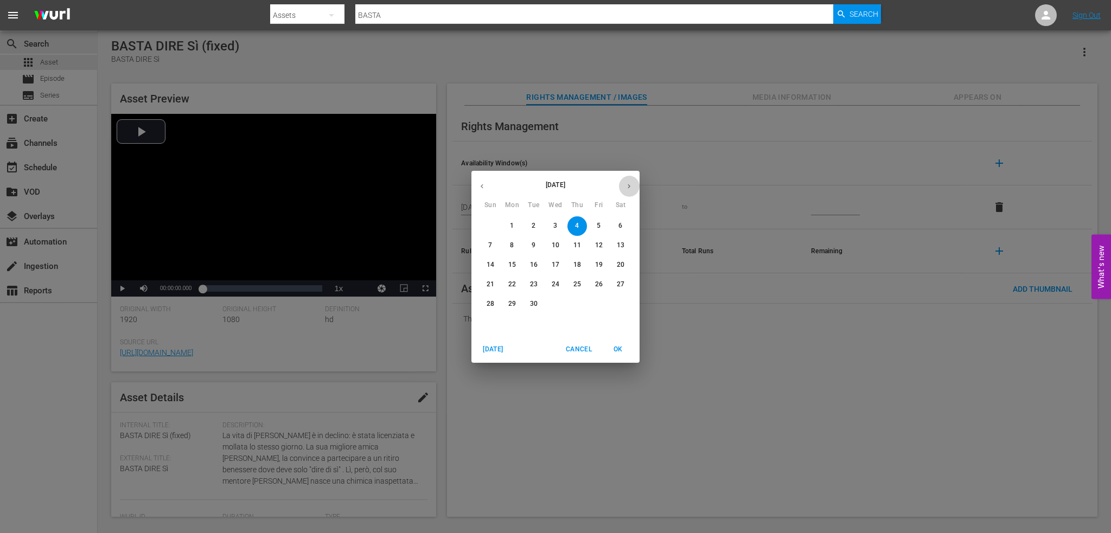
click at [627, 177] on button "button" at bounding box center [629, 186] width 21 height 21
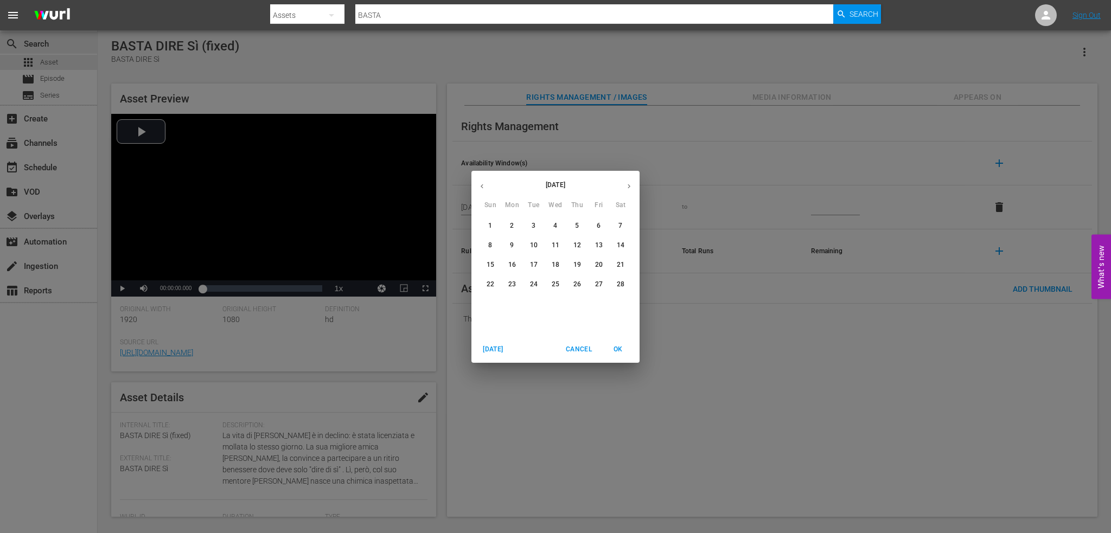
click at [627, 177] on button "button" at bounding box center [629, 186] width 21 height 21
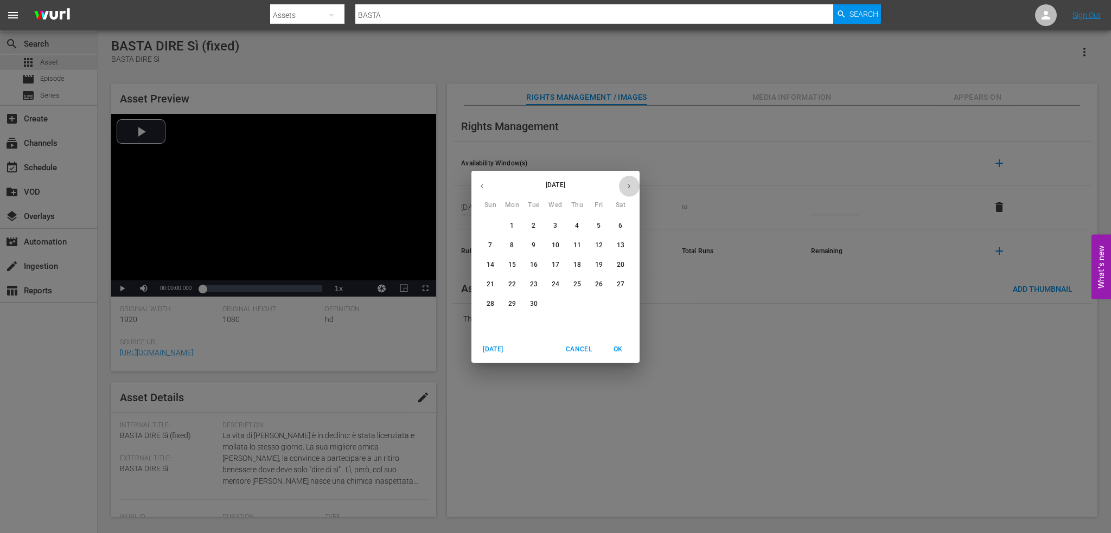
click at [627, 177] on button "button" at bounding box center [629, 186] width 21 height 21
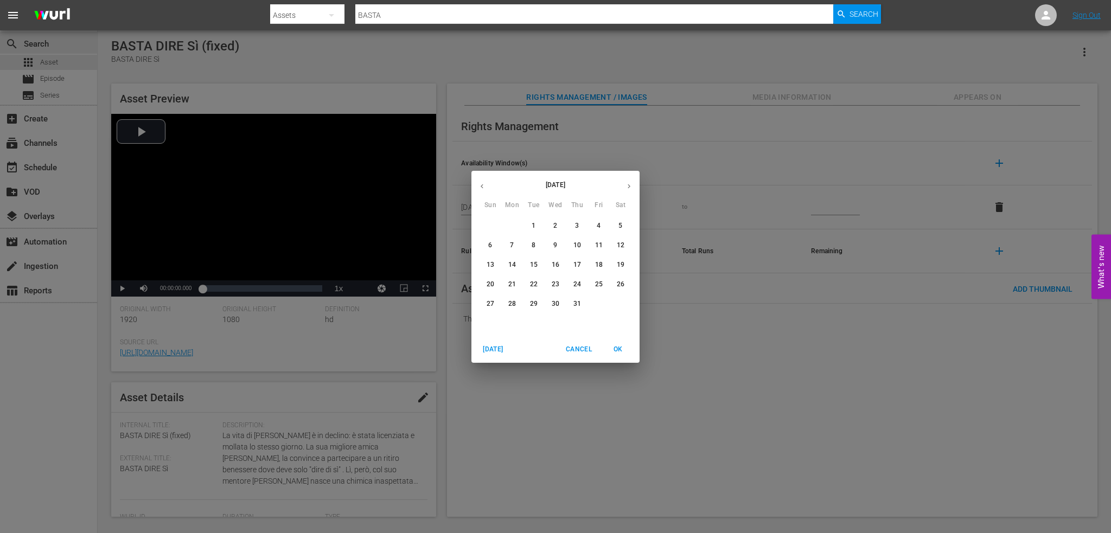
click at [627, 177] on button "button" at bounding box center [629, 186] width 21 height 21
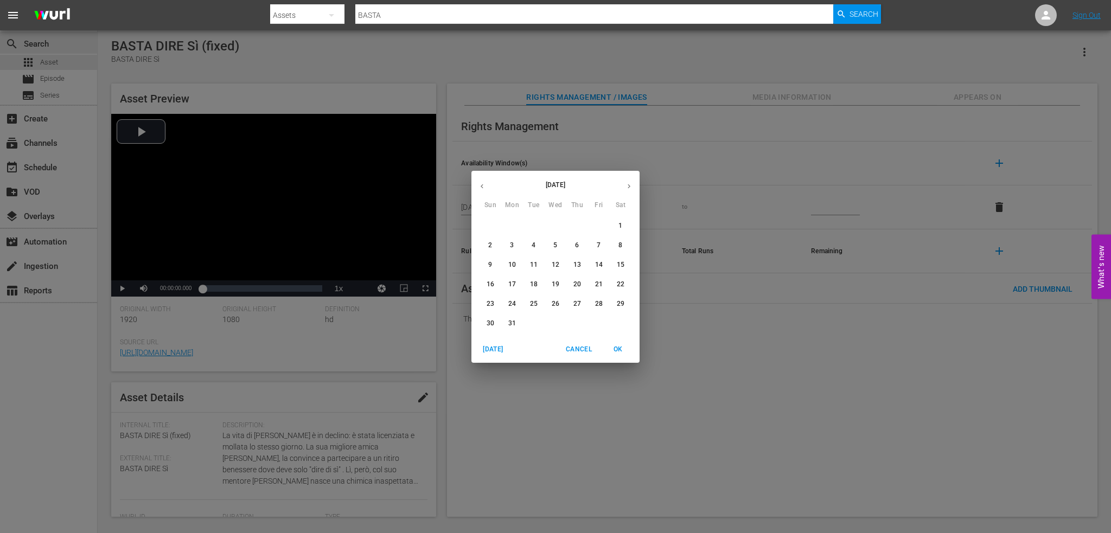
click at [480, 183] on icon "button" at bounding box center [482, 186] width 8 height 8
click at [591, 301] on span "30" at bounding box center [599, 304] width 20 height 9
type input "[DATE]"
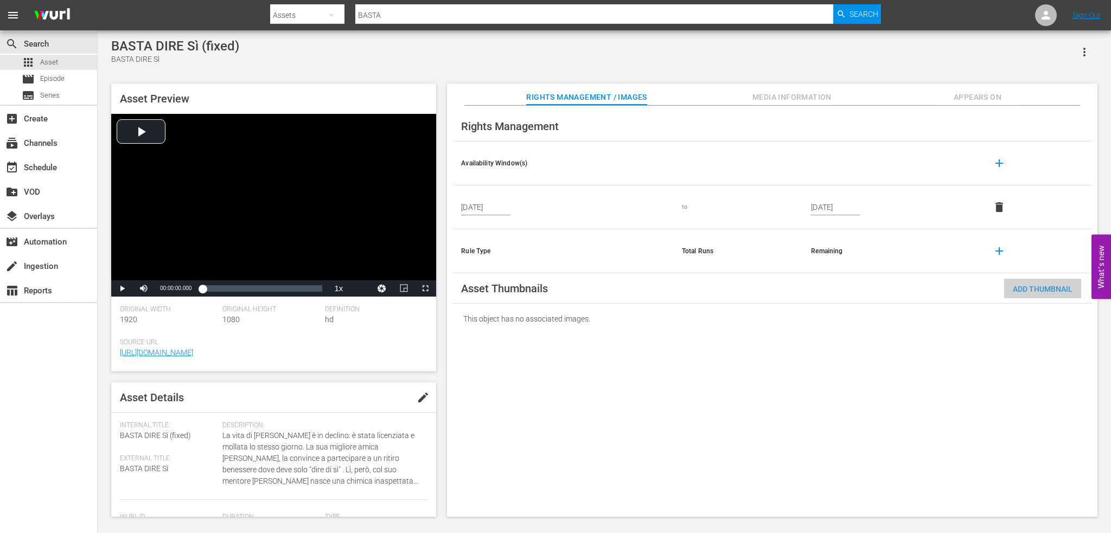
click at [833, 283] on div "Add Thumbnail" at bounding box center [1042, 289] width 77 height 20
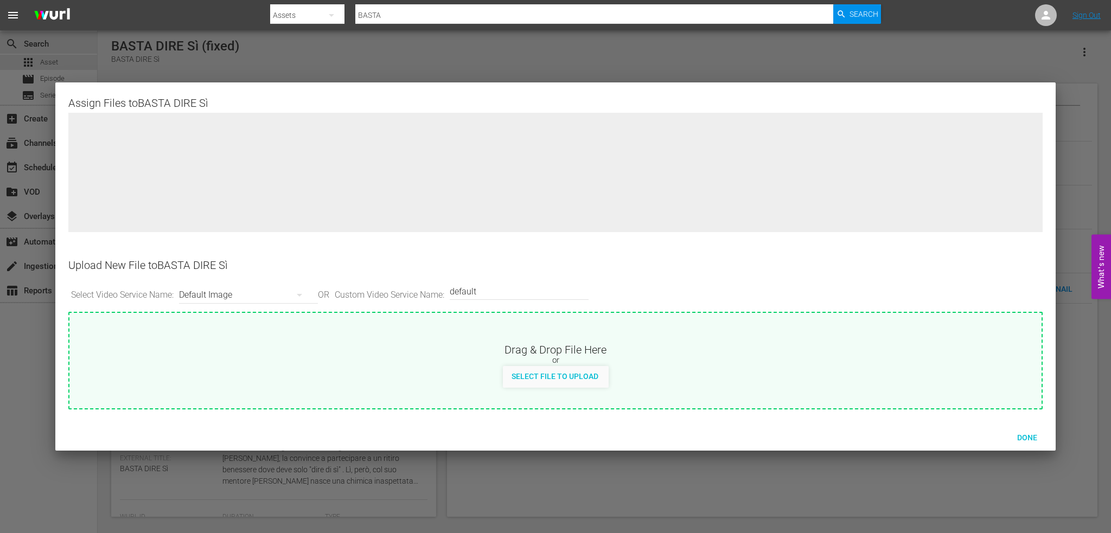
click at [253, 296] on div "Default Image" at bounding box center [245, 295] width 133 height 30
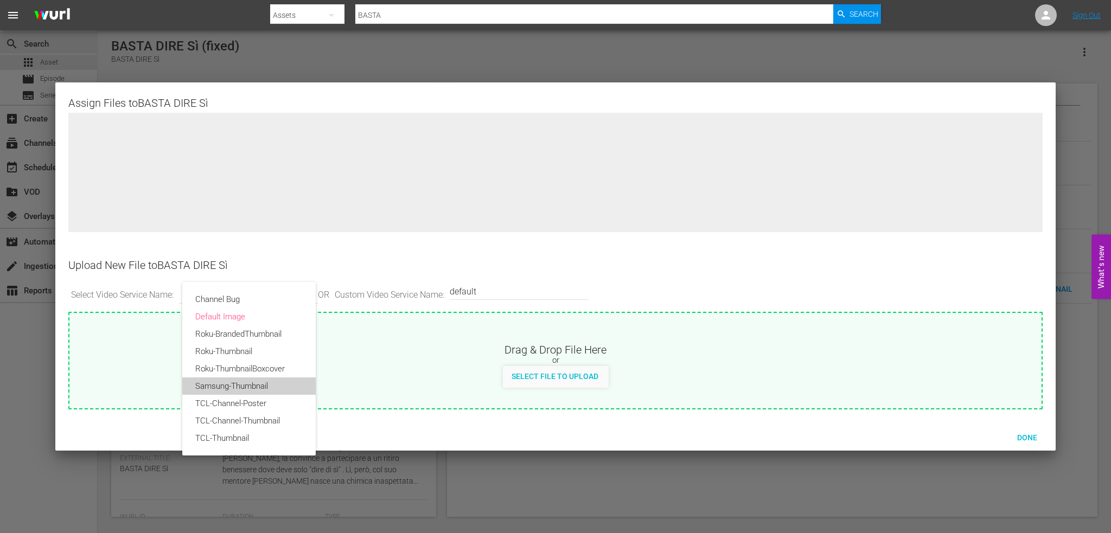
click at [253, 377] on div "Samsung-Thumbnail" at bounding box center [248, 386] width 107 height 17
type input "Samsung-Thumbnail"
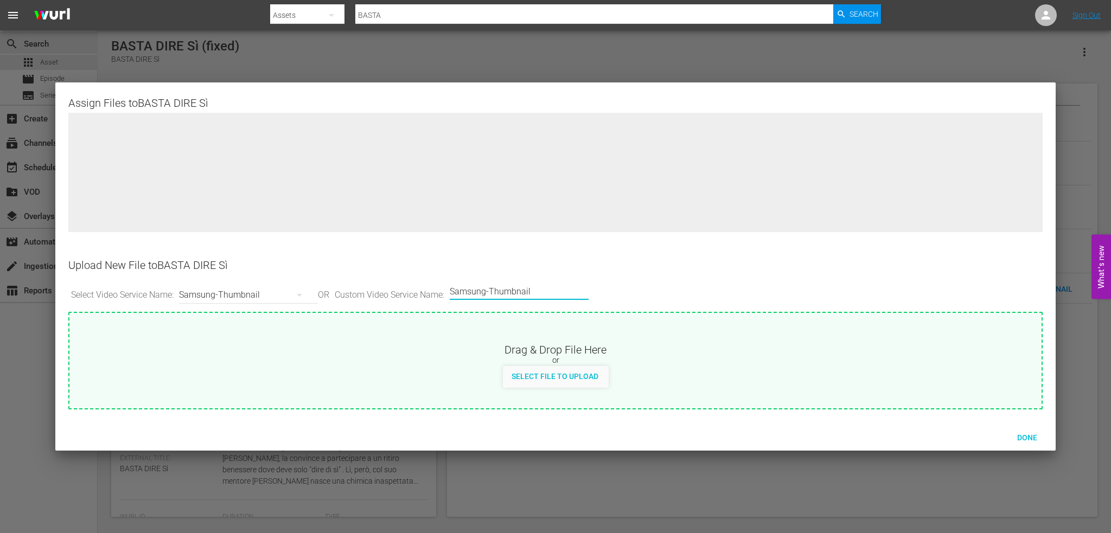
click at [570, 296] on input "Samsung-Thumbnail" at bounding box center [516, 291] width 133 height 26
click at [562, 377] on div "Select File to Upload" at bounding box center [555, 376] width 104 height 20
type input "C:\fakepath\bastadiresi (2).png"
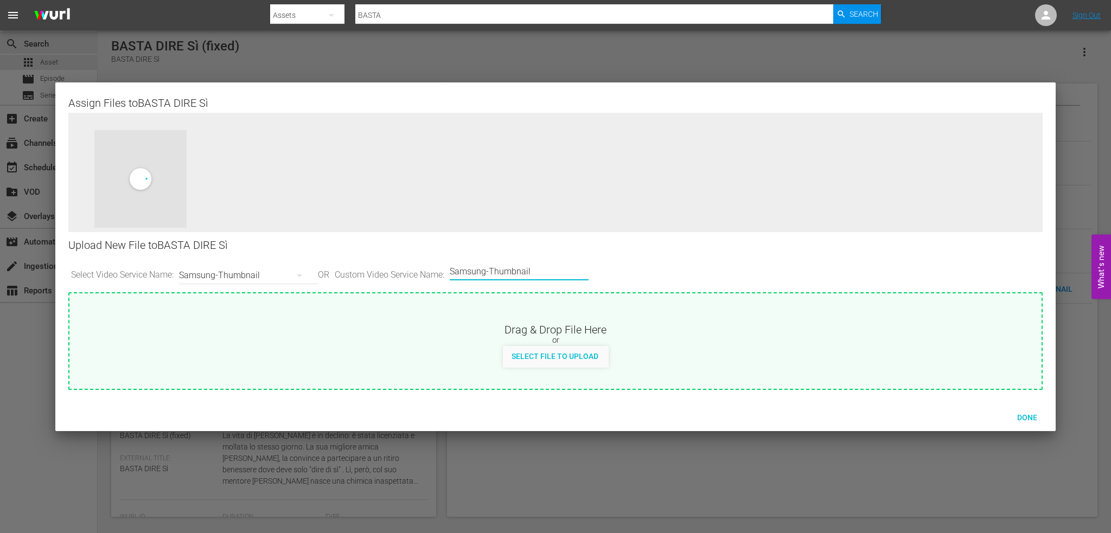
drag, startPoint x: 551, startPoint y: 274, endPoint x: 445, endPoint y: 274, distance: 106.4
click at [445, 274] on div "Select Video Service Name: Samsung-Thumbnail OR Custom Video Service Name: Cust…" at bounding box center [555, 276] width 974 height 34
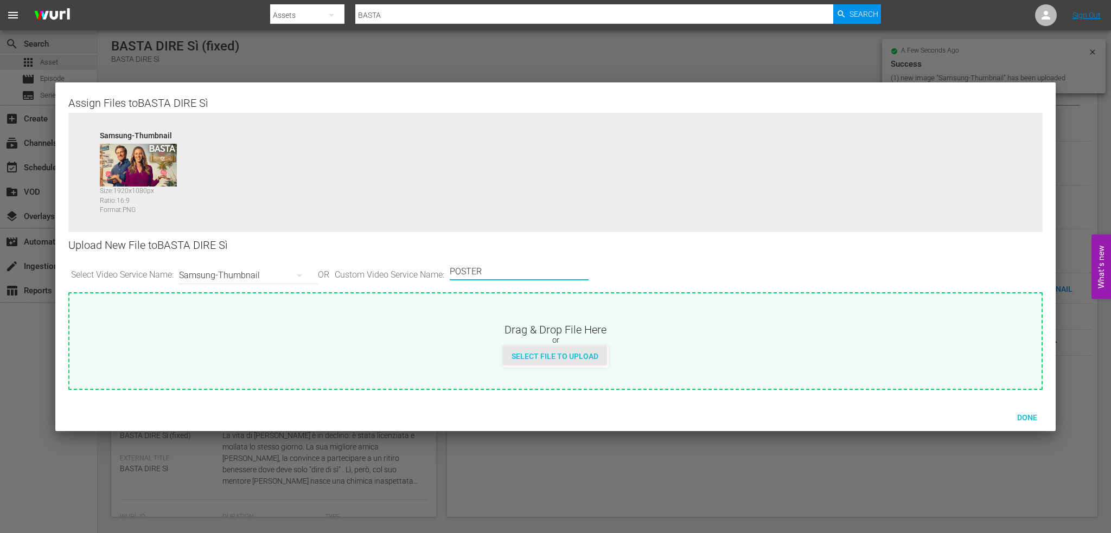
type input "POSTER"
click at [574, 348] on div "Select File to Upload" at bounding box center [555, 356] width 104 height 20
type input "C:\fakepath\1200x1600_bastadiresi (2).png"
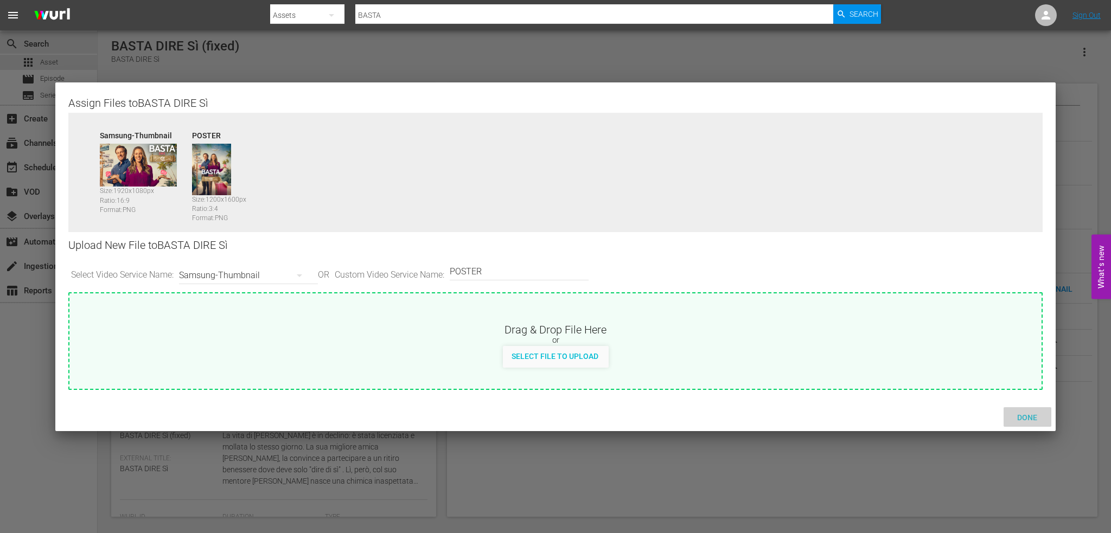
click at [833, 377] on div "Done" at bounding box center [1028, 418] width 48 height 20
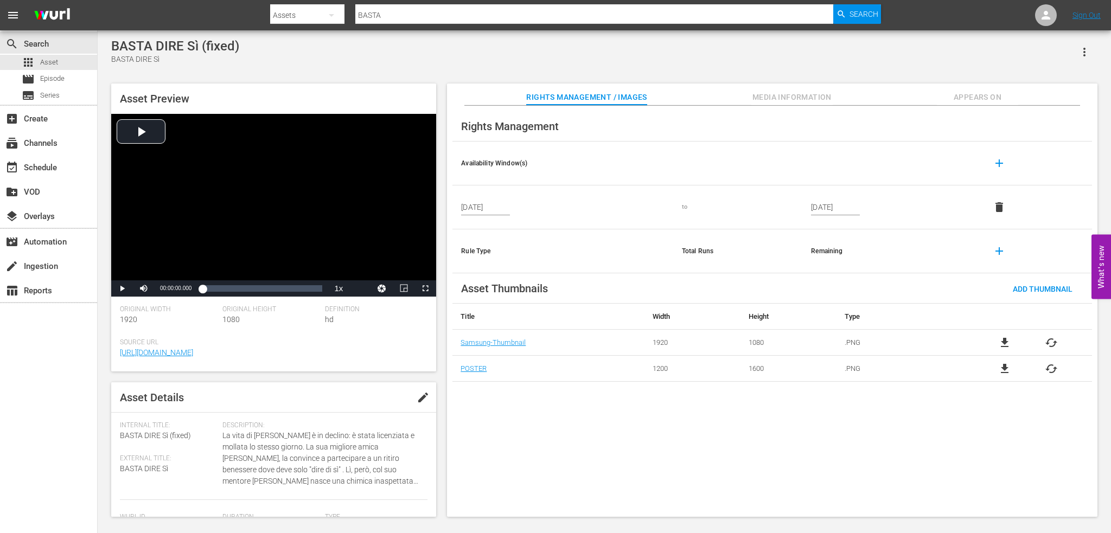
click at [833, 51] on button "button" at bounding box center [1085, 52] width 26 height 26
click at [833, 56] on div "BASTA DIRE Sì (fixed) BASTA DIRE Sì" at bounding box center [604, 52] width 987 height 27
click at [58, 66] on div "apps Asset" at bounding box center [48, 62] width 97 height 15
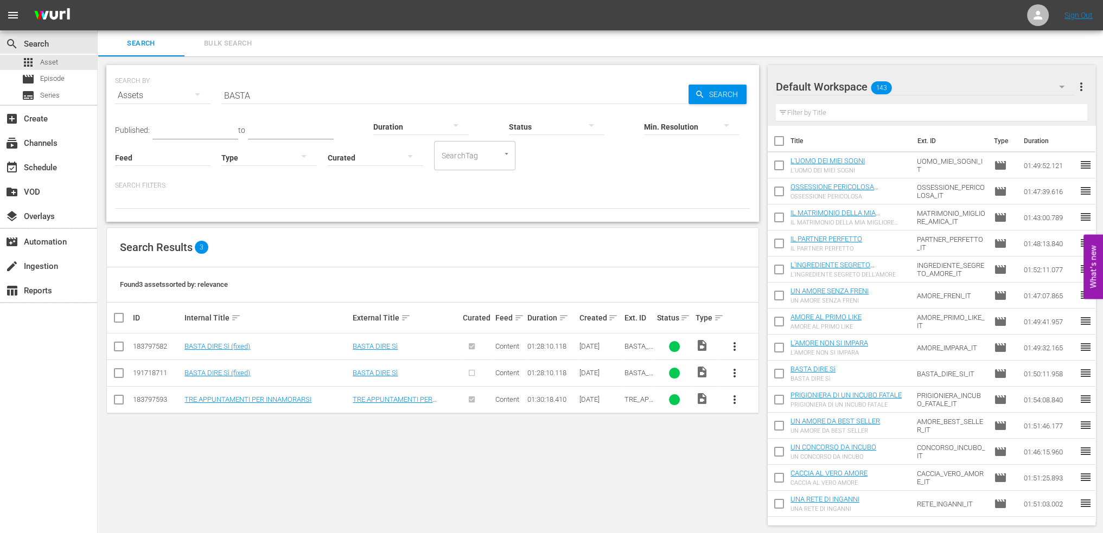
click at [737, 374] on span "more_vert" at bounding box center [734, 373] width 13 height 13
click at [777, 377] on div "Episode" at bounding box center [793, 455] width 74 height 26
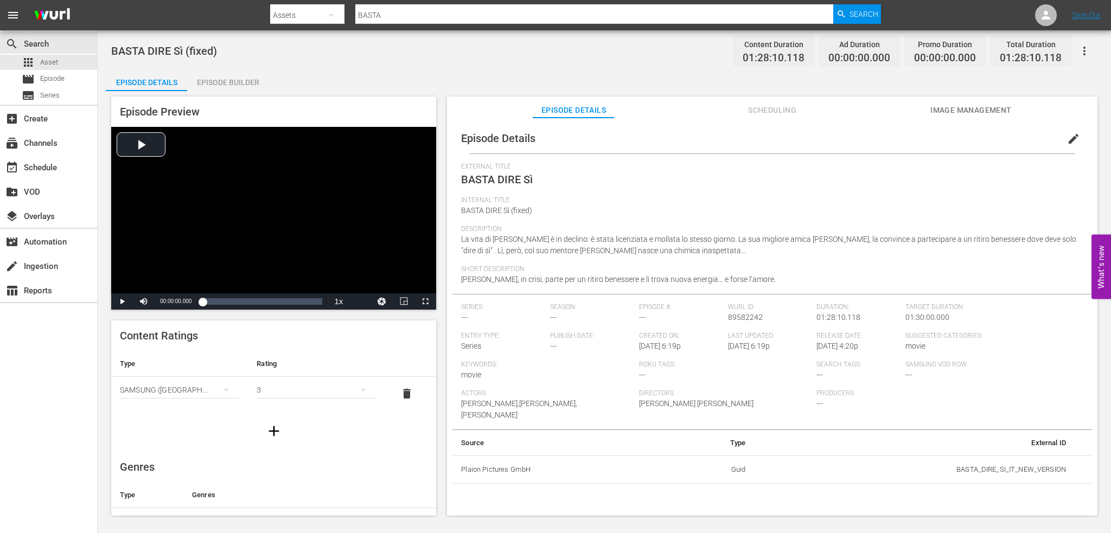
click at [833, 136] on span "edit" at bounding box center [1073, 138] width 13 height 13
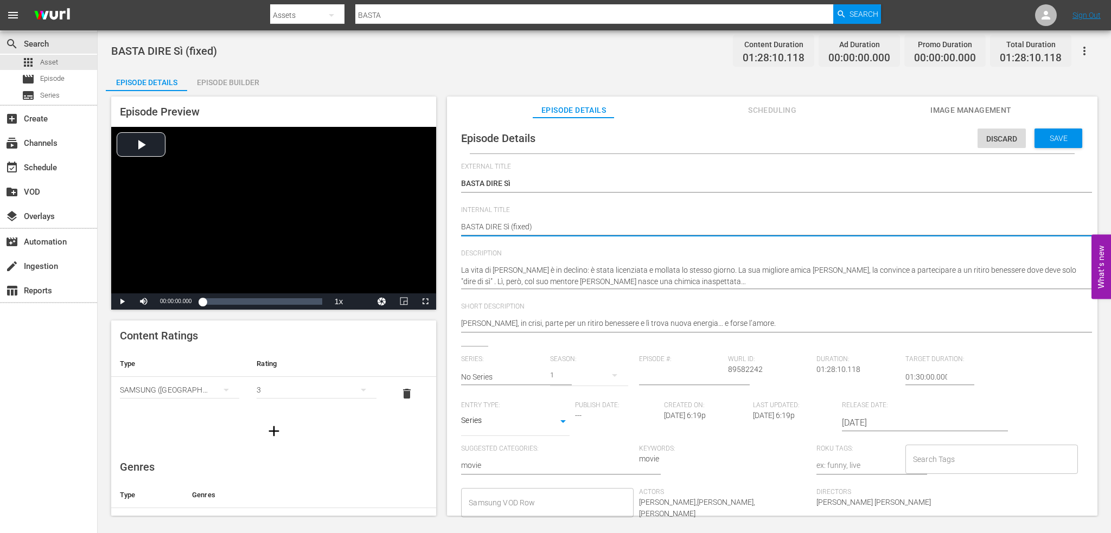
drag, startPoint x: 578, startPoint y: 231, endPoint x: 511, endPoint y: 227, distance: 67.9
click at [511, 227] on textarea "BASTA DIRE Sì (fixed)" at bounding box center [769, 227] width 617 height 13
type textarea "BASTA DIRE Sì"
type textarea "BASTA DIRE Sì -"
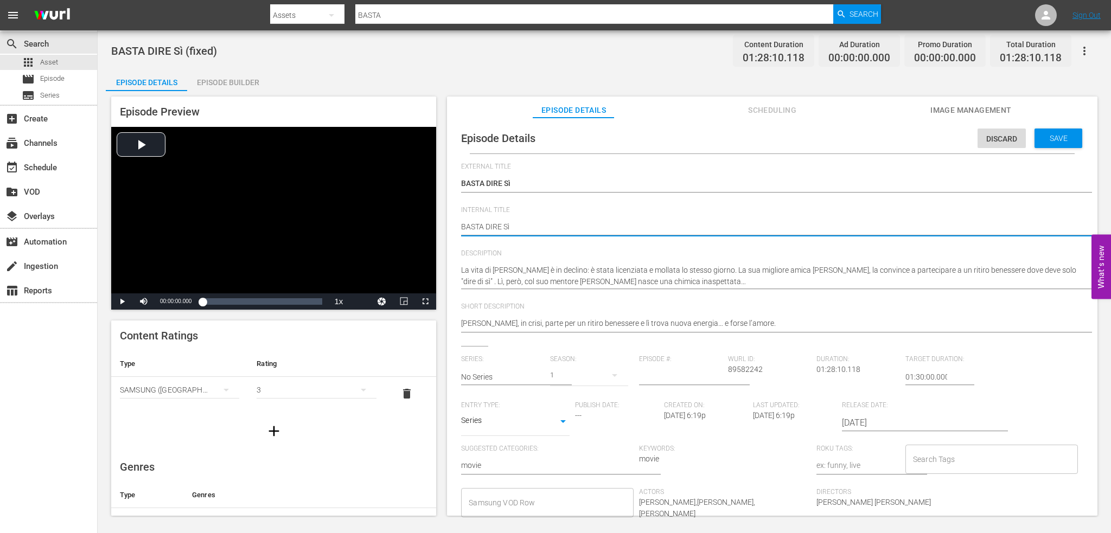
type textarea "BASTA DIRE Sì -"
type textarea "BASTA DIRE Sì - u"
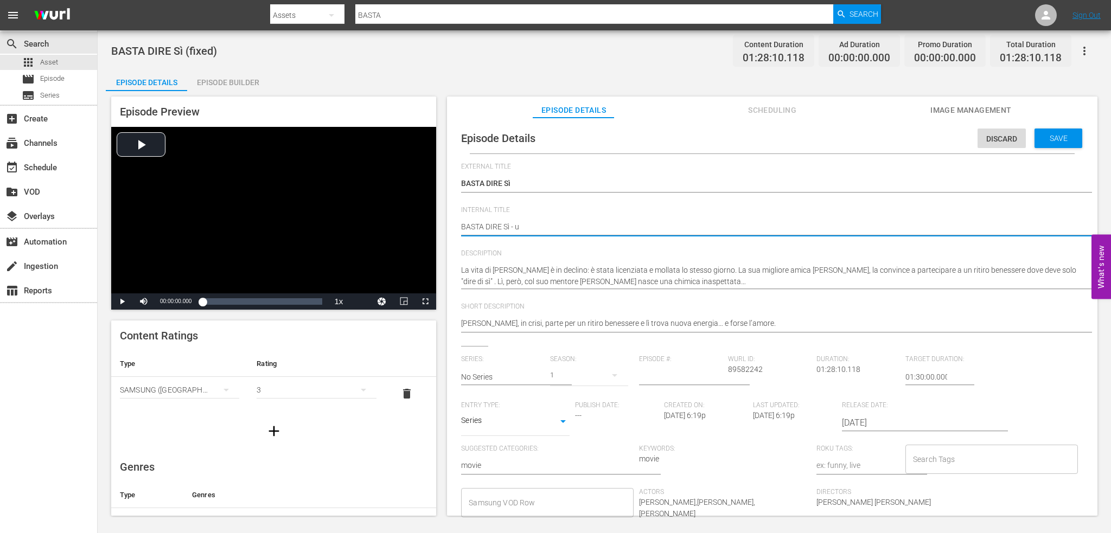
type textarea "BASTA DIRE Sì - us"
type textarea "BASTA DIRE Sì - [GEOGRAPHIC_DATA]"
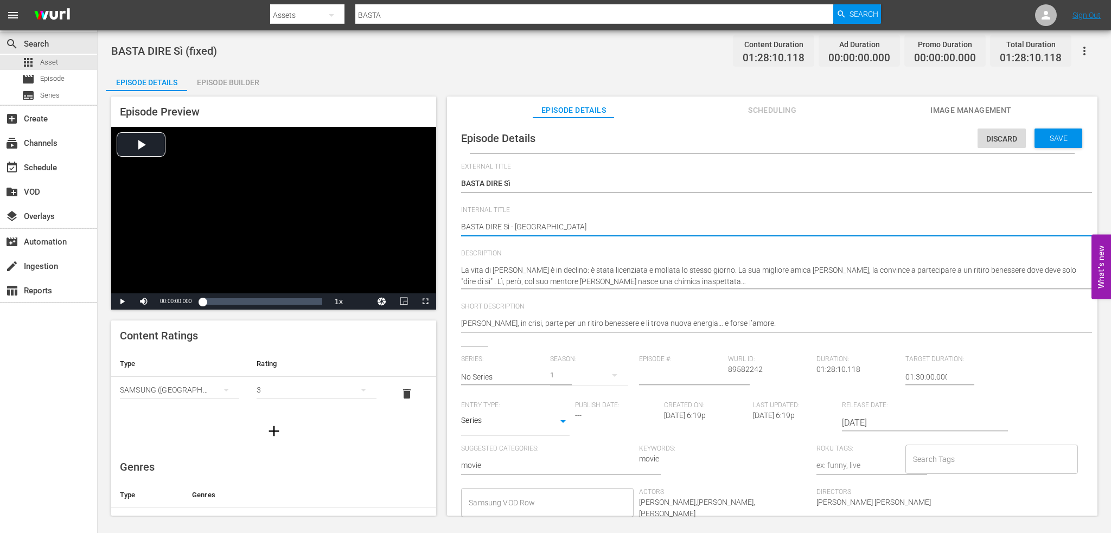
type textarea "BASTA DIRE Sì - [GEOGRAPHIC_DATA]"
type textarea "BASTA DIRE Sì - [GEOGRAPHIC_DATA] q"
type textarea "BASTA DIRE Sì - [GEOGRAPHIC_DATA] qu"
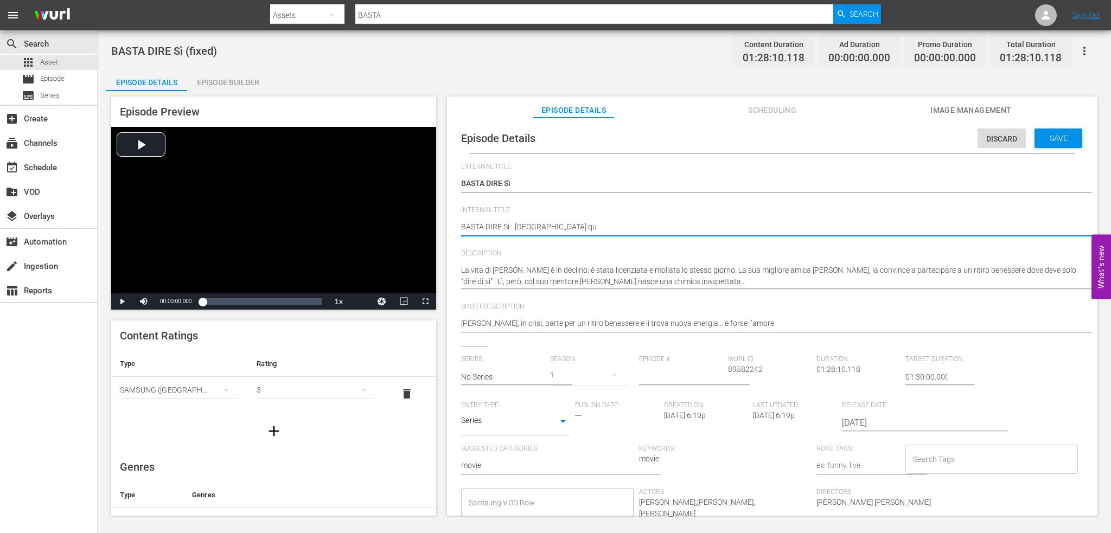
type textarea "BASTA DIRE Sì - [GEOGRAPHIC_DATA] que"
type textarea "BASTA DIRE Sì - usa ques"
type textarea "BASTA DIRE Sì - usa quest"
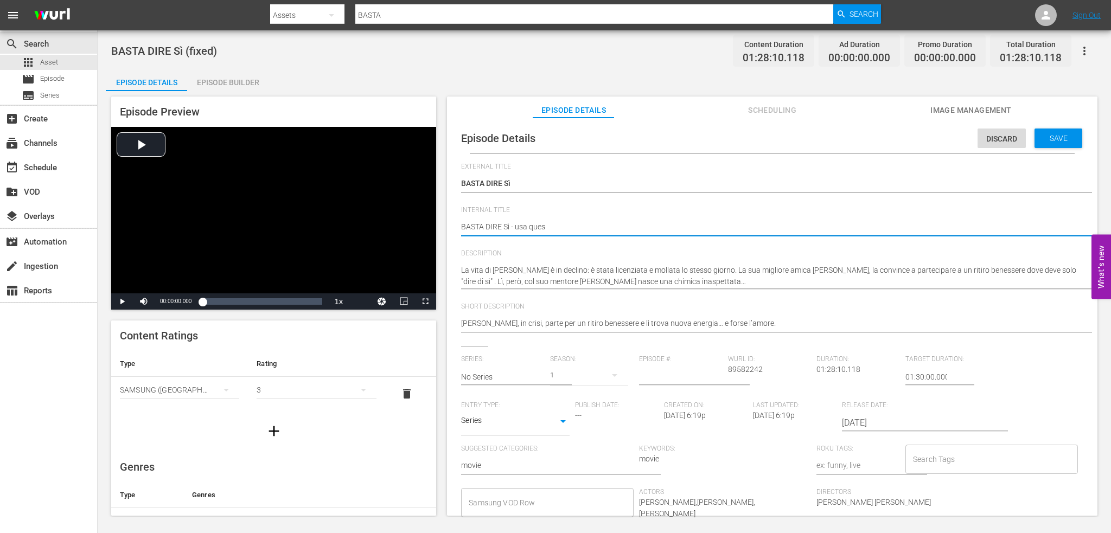
type textarea "BASTA DIRE Sì - usa quest"
type textarea "BASTA DIRE Sì - usa questo"
type textarea "BASTA DIRE Sì - usa quest"
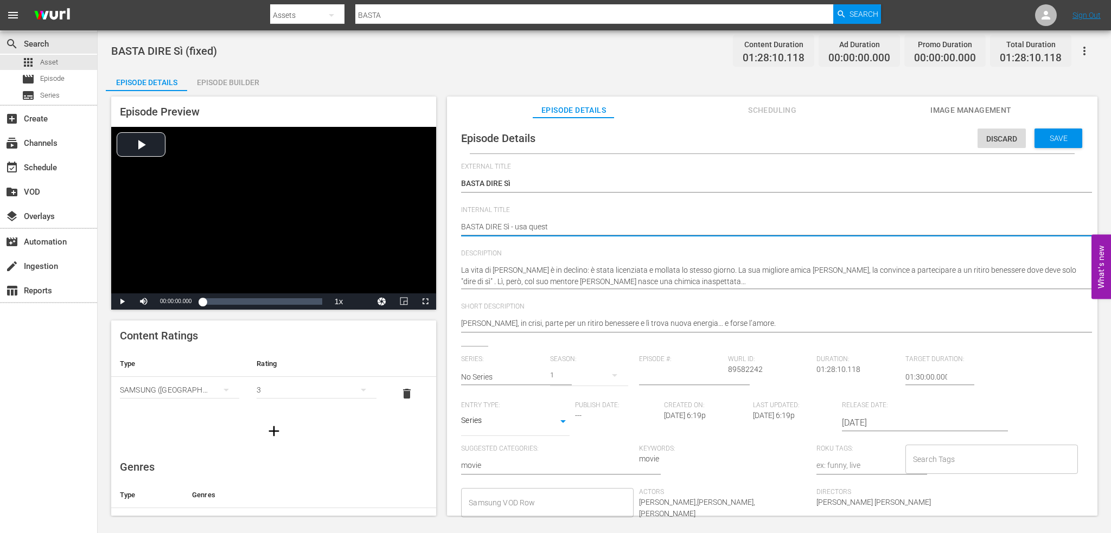
type textarea "BASTA DIRE Sì - usa ques"
type textarea "BASTA DIRE Sì - [GEOGRAPHIC_DATA] que"
type textarea "BASTA DIRE Sì - [GEOGRAPHIC_DATA] qu"
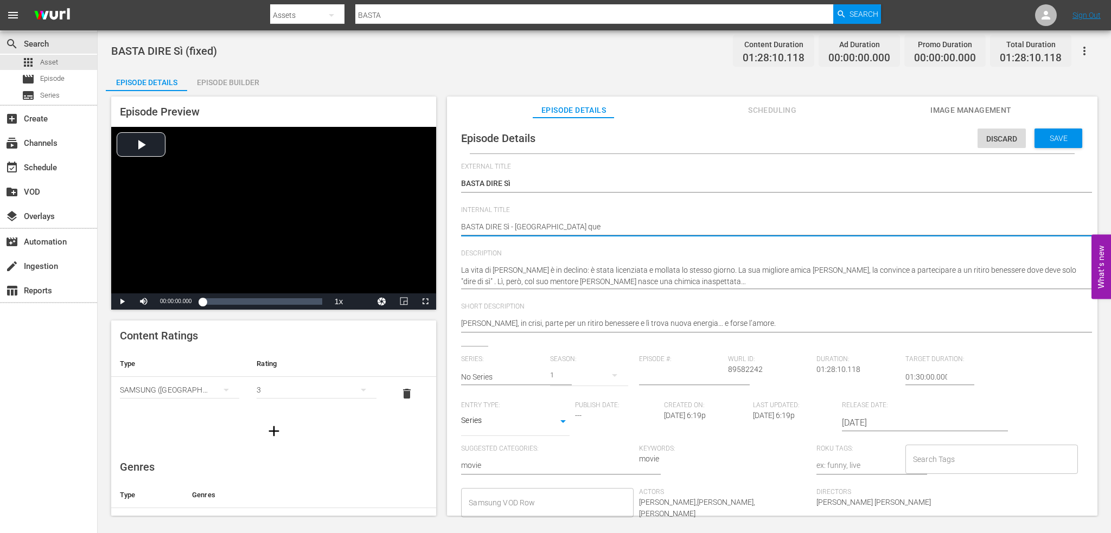
type textarea "BASTA DIRE Sì - [GEOGRAPHIC_DATA] qu"
type textarea "BASTA DIRE Sì - [GEOGRAPHIC_DATA] q"
type textarea "BASTA DIRE Sì - [GEOGRAPHIC_DATA]"
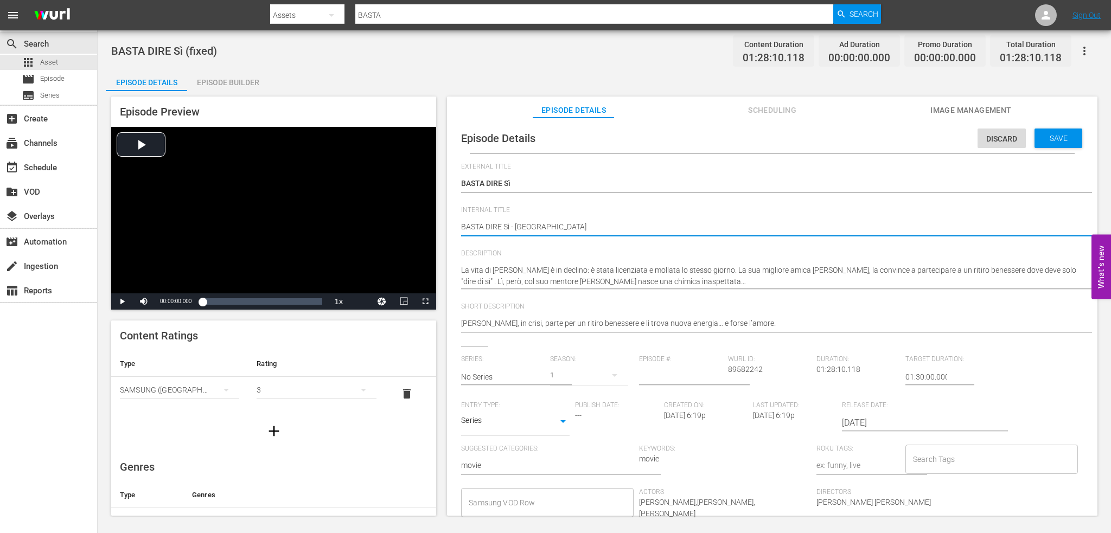
type textarea "BASTA DIRE Sì - [GEOGRAPHIC_DATA]"
type textarea "BASTA DIRE Sì - us"
type textarea "BASTA DIRE Sì - u"
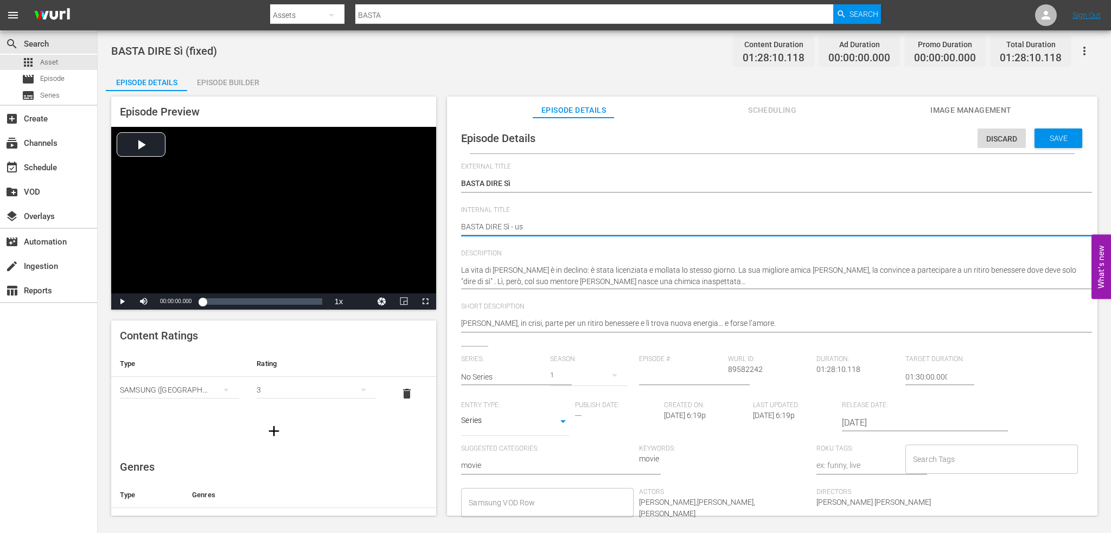
type textarea "BASTA DIRE Sì - u"
type textarea "BASTA DIRE Sì -"
type textarea "BASTA DIRE Sì - U"
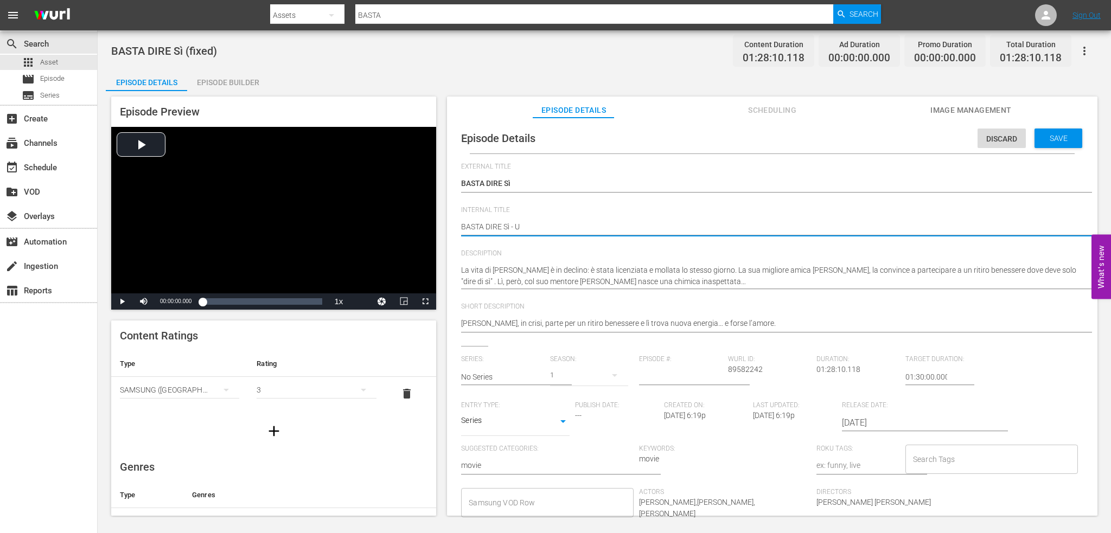
type textarea "BASTA DIRE Sì - US"
type textarea "BASTA DIRE Sì - [GEOGRAPHIC_DATA]"
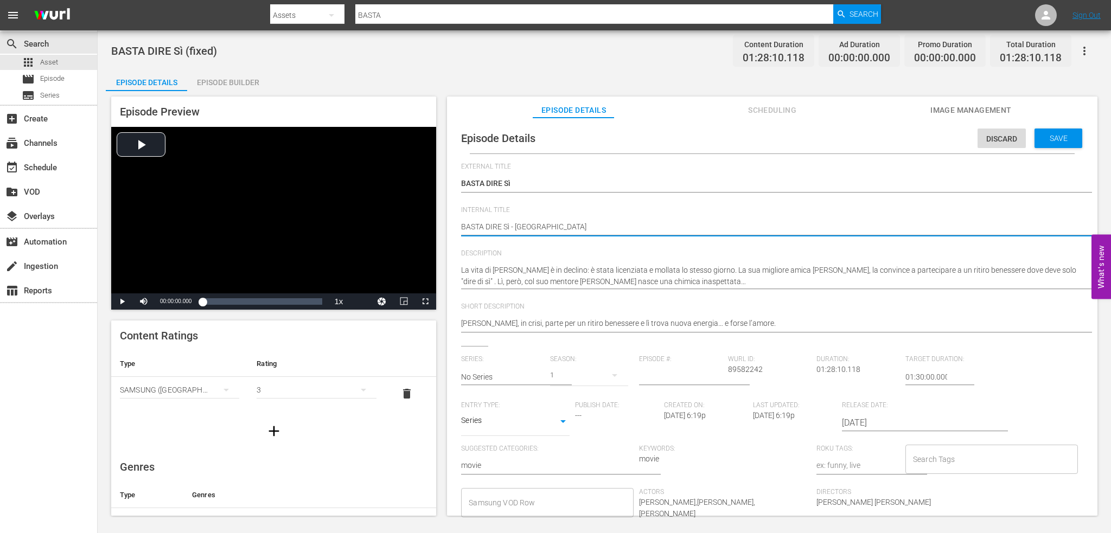
type textarea "BASTA DIRE Sì - [GEOGRAPHIC_DATA]"
type textarea "BASTA DIRE Sì - [GEOGRAPHIC_DATA] Q"
type textarea "BASTA DIRE Sì - [GEOGRAPHIC_DATA] QU"
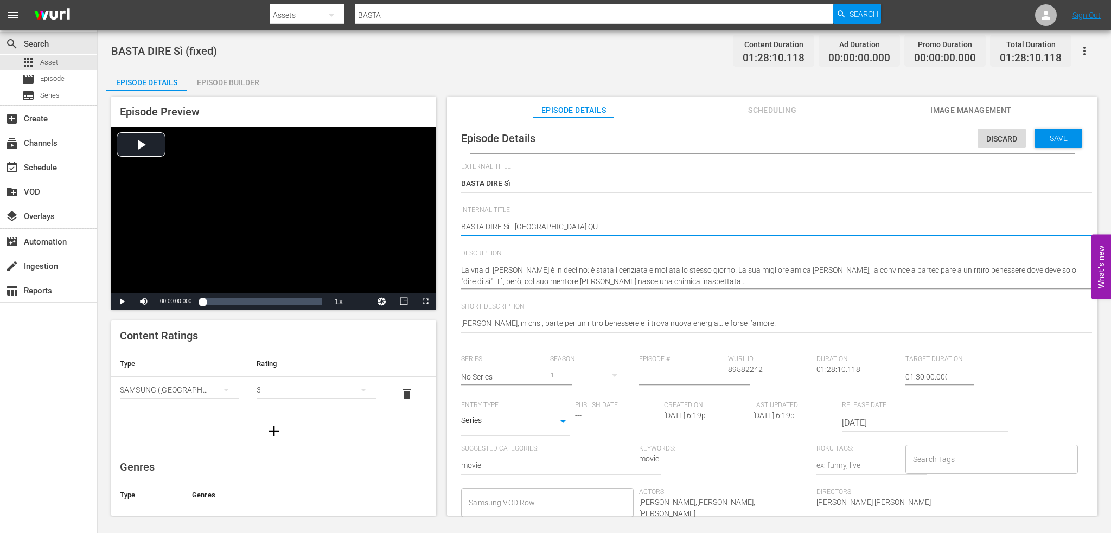
type textarea "BASTA DIRE Sì - [GEOGRAPHIC_DATA] QUE"
type textarea "BASTA DIRE Sì - [GEOGRAPHIC_DATA] QUES"
type textarea "BASTA DIRE Sì - [GEOGRAPHIC_DATA] QUEST"
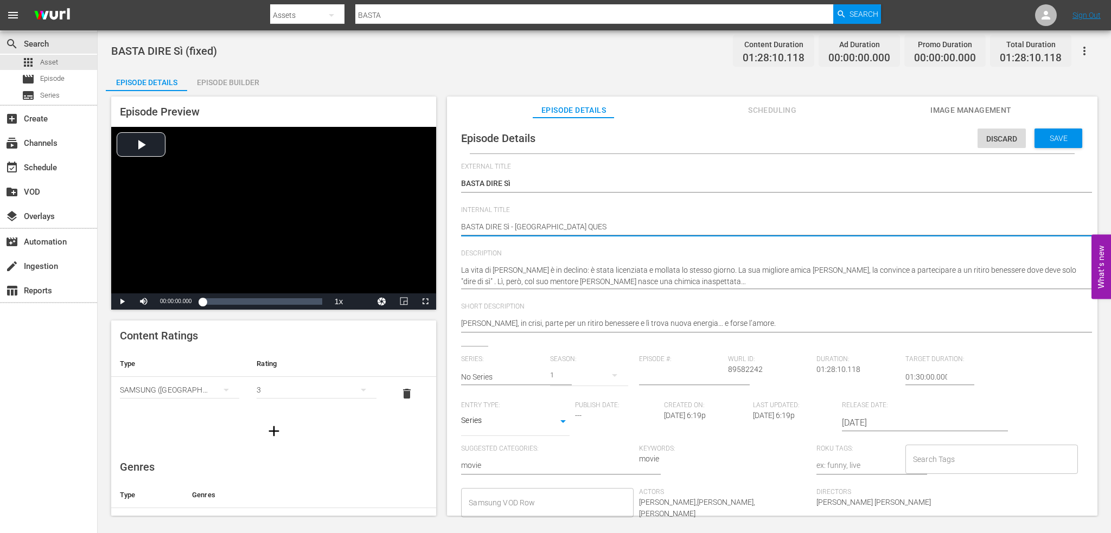
type textarea "BASTA DIRE Sì - [GEOGRAPHIC_DATA] QUEST"
type textarea "BASTA DIRE Sì - [GEOGRAPHIC_DATA] QUESTO"
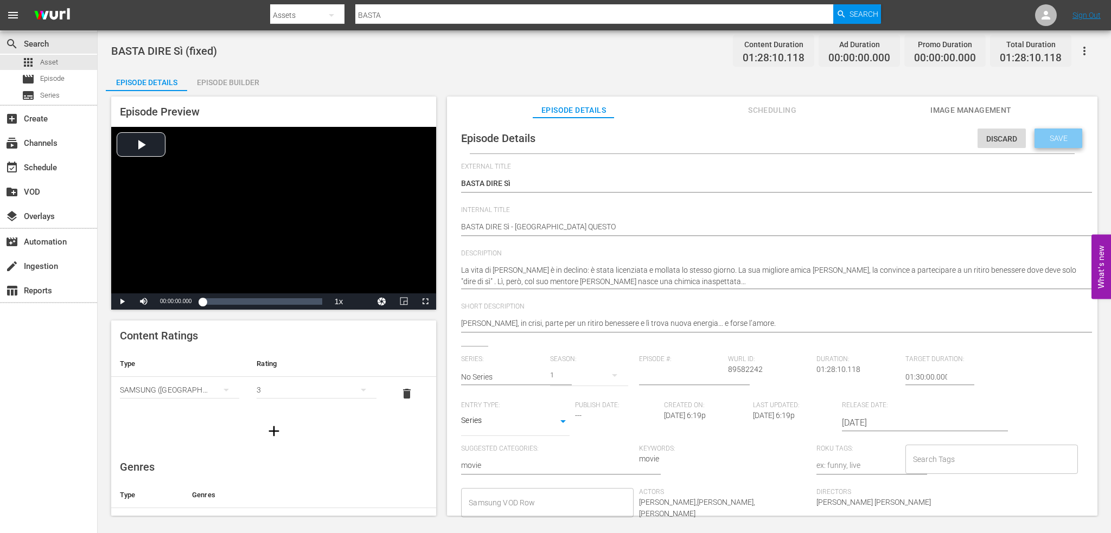
click at [833, 142] on span "Save" at bounding box center [1058, 138] width 35 height 9
